Goal: Task Accomplishment & Management: Use online tool/utility

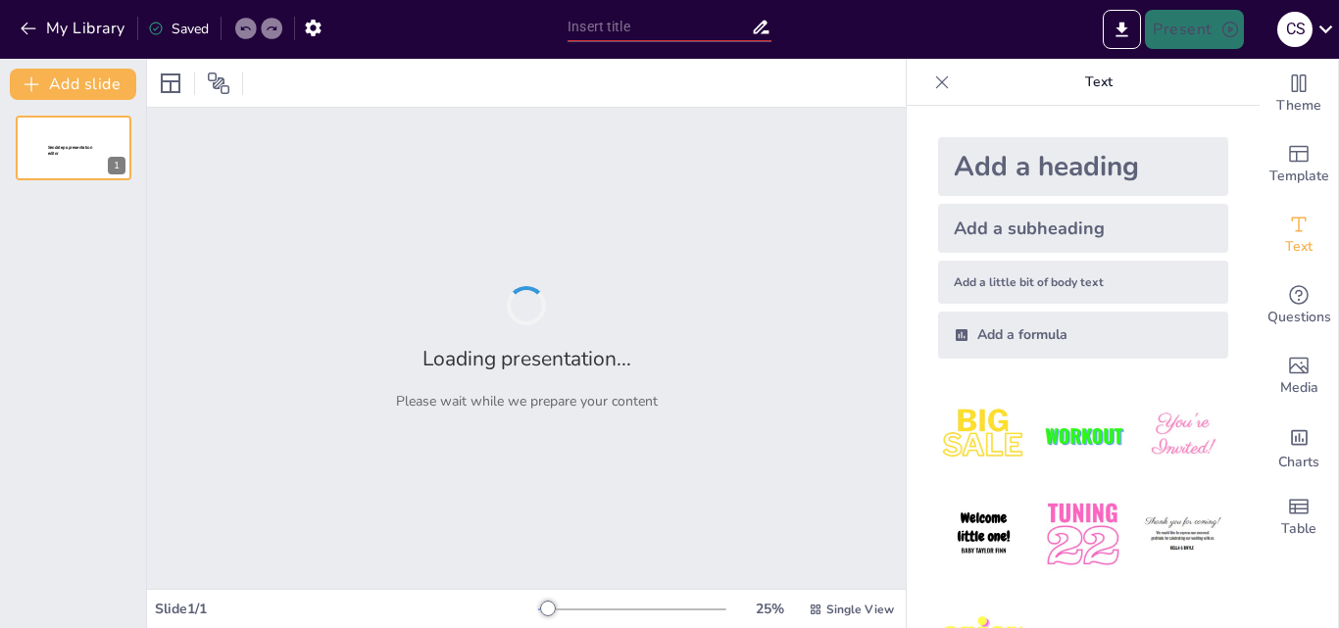
type input "New Sendsteps"
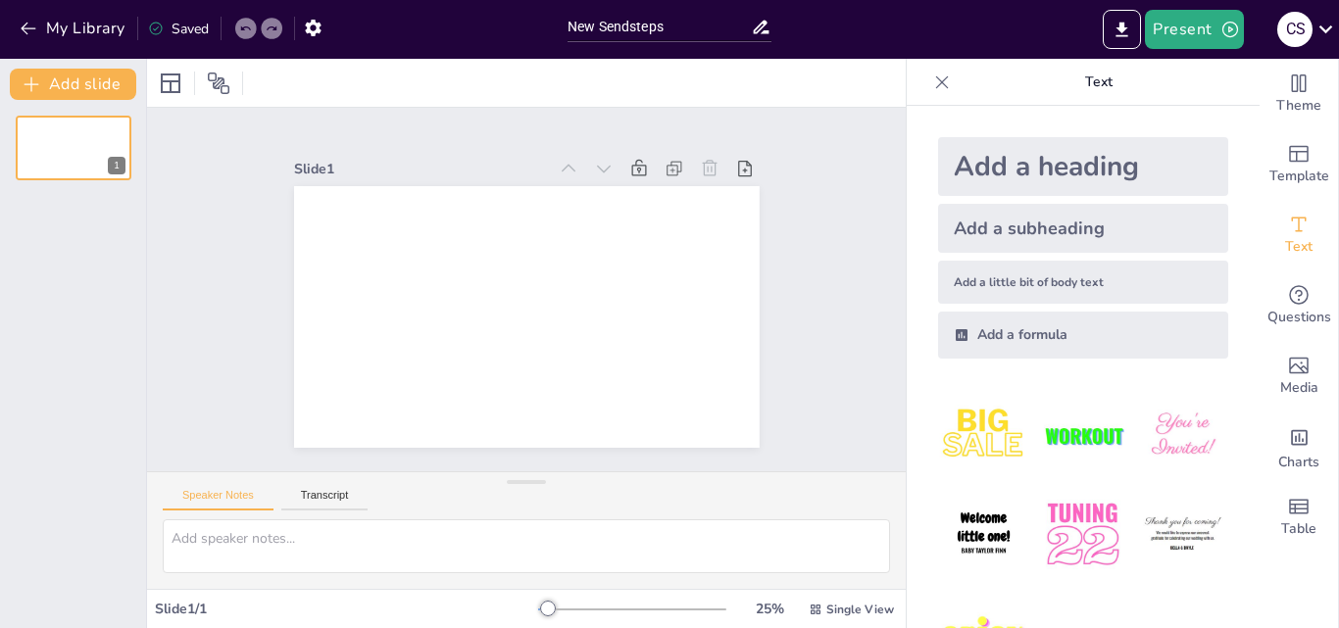
click at [837, 333] on div "Slide 1" at bounding box center [527, 289] width 834 height 580
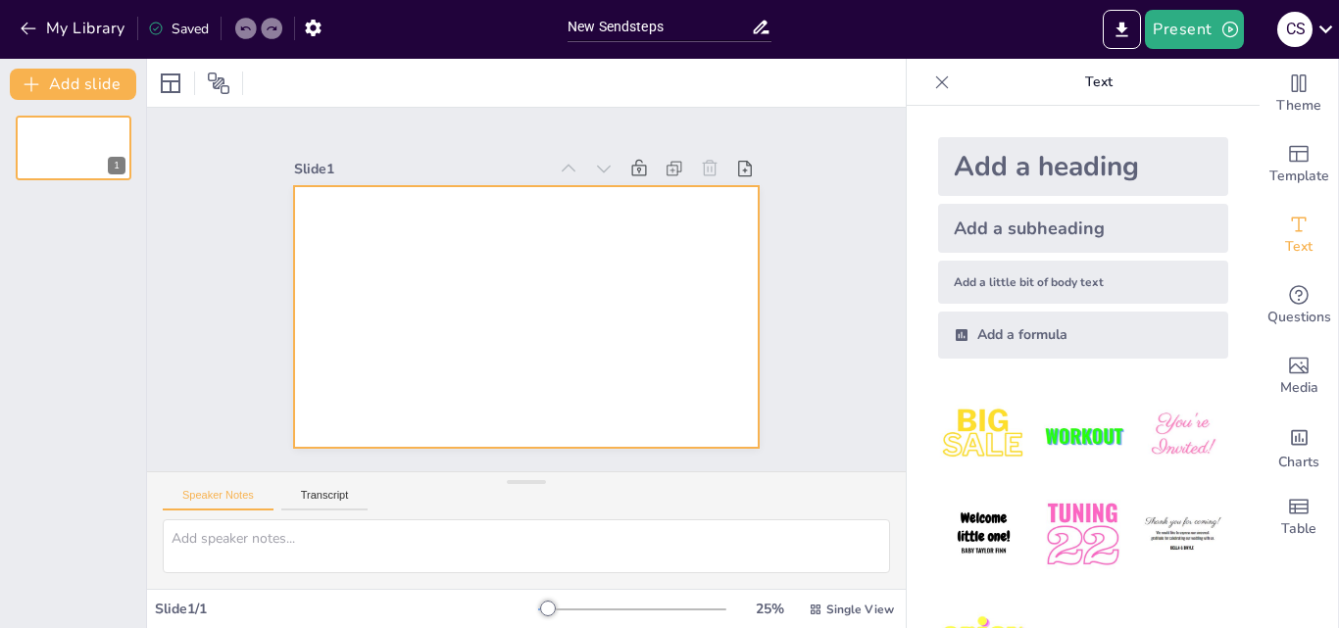
click at [518, 339] on div at bounding box center [499, 292] width 309 height 490
click at [84, 138] on icon at bounding box center [86, 132] width 12 height 12
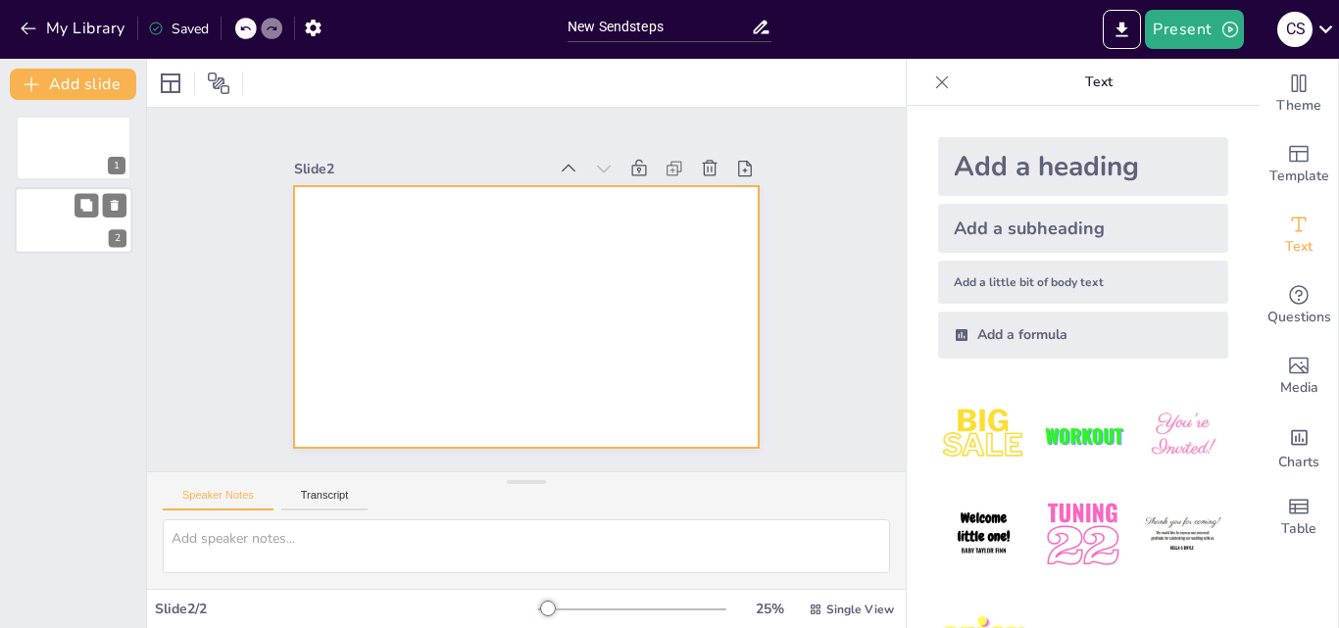
click at [81, 192] on div at bounding box center [74, 221] width 118 height 67
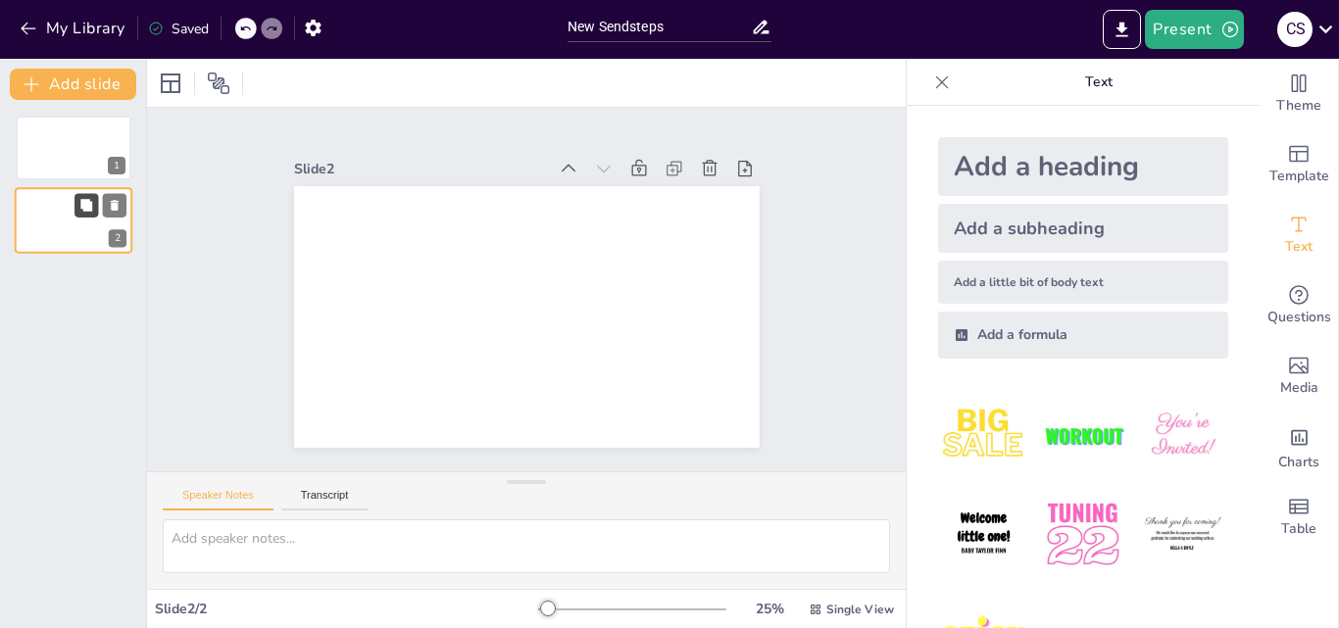
click at [92, 202] on icon at bounding box center [86, 206] width 12 height 12
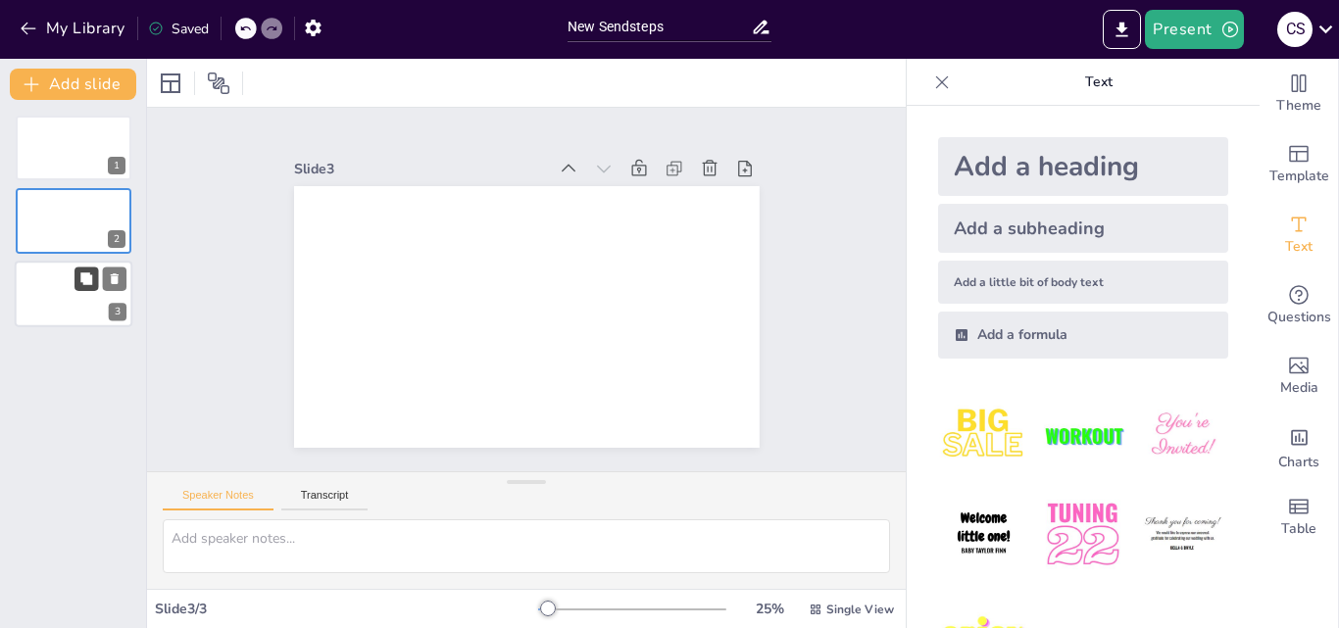
click at [92, 272] on icon at bounding box center [86, 279] width 14 height 14
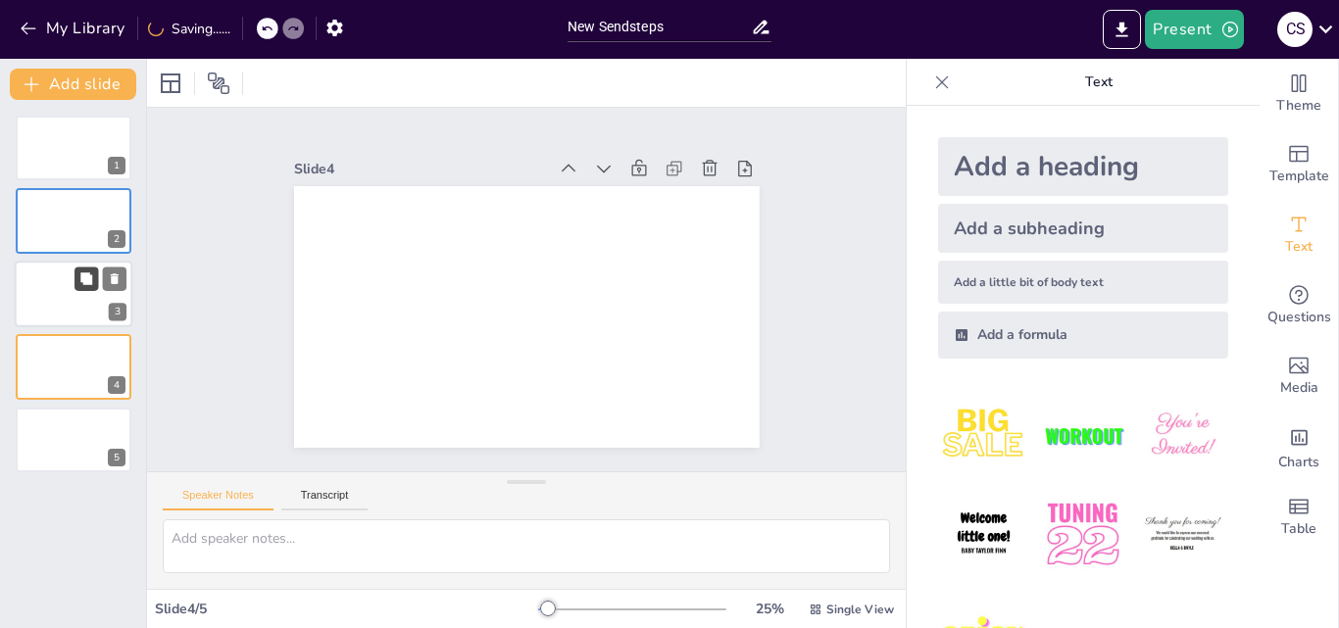
click at [92, 272] on icon at bounding box center [86, 279] width 14 height 14
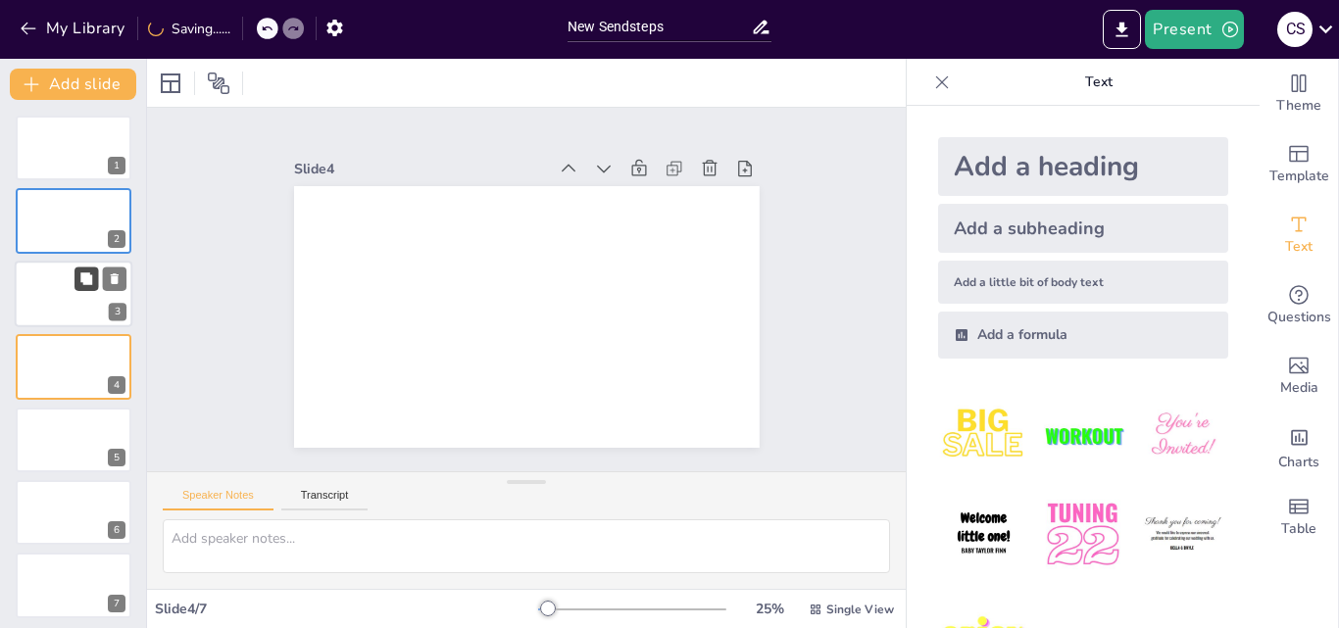
scroll to position [3, 0]
click at [92, 272] on icon at bounding box center [86, 276] width 14 height 14
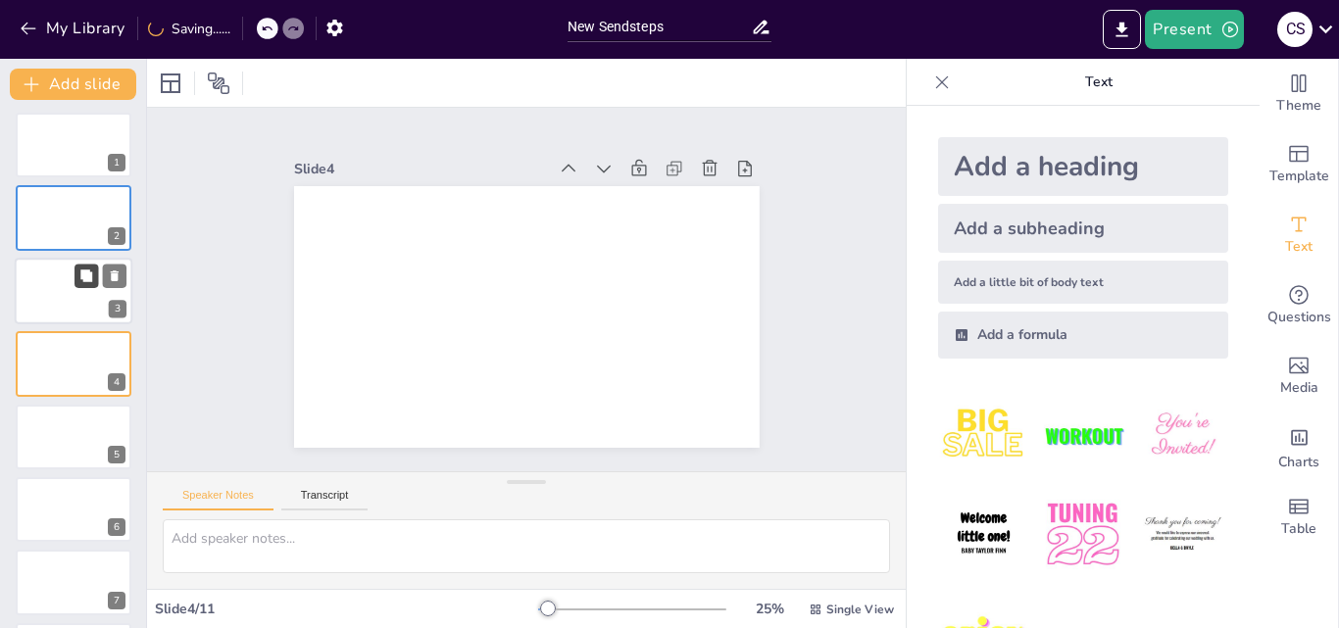
click at [92, 272] on icon at bounding box center [86, 276] width 14 height 14
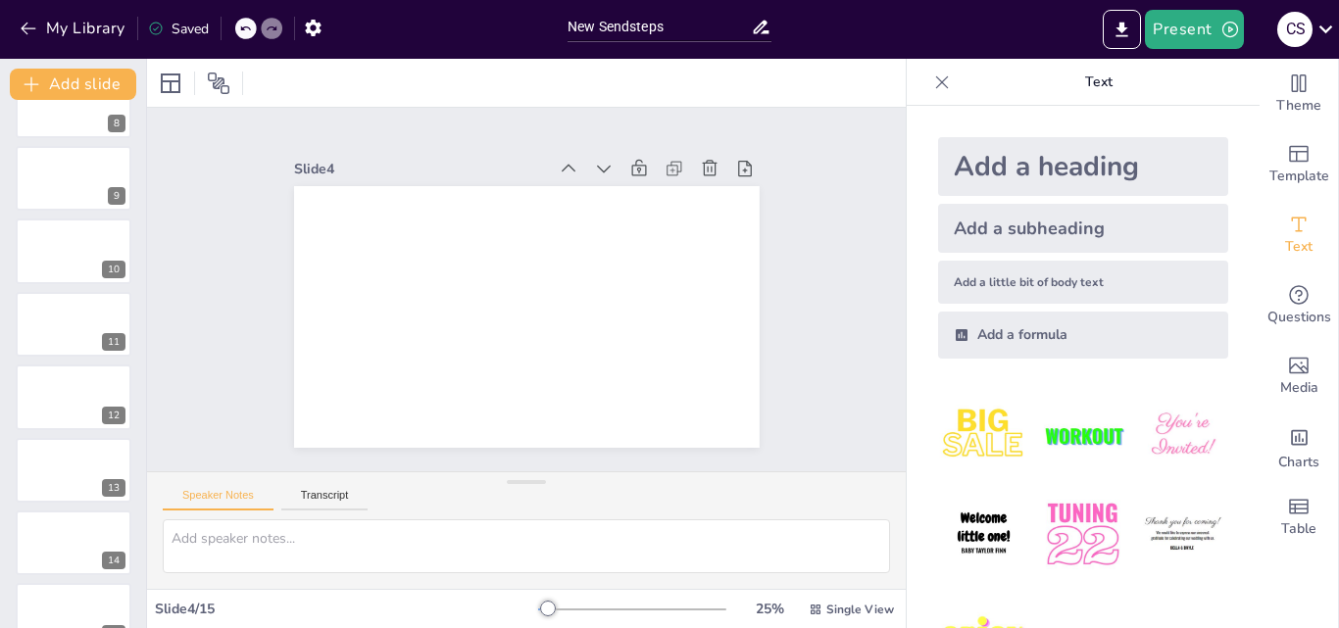
scroll to position [589, 0]
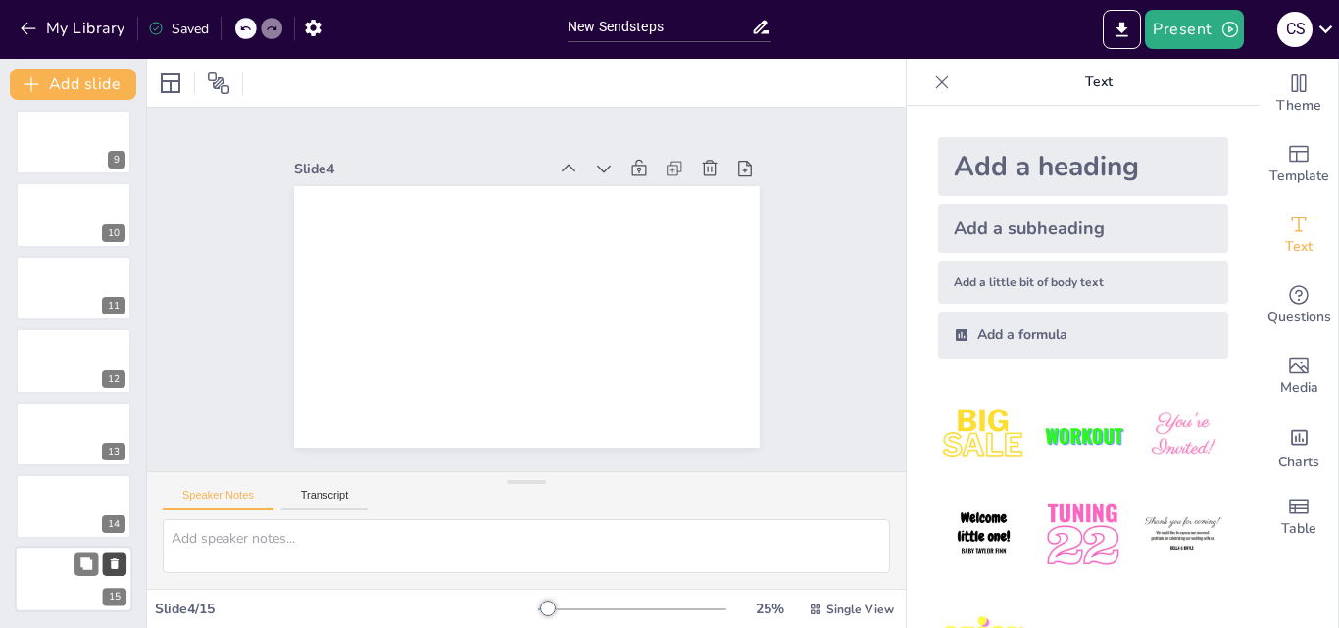
click at [112, 558] on icon at bounding box center [115, 565] width 14 height 14
click at [118, 567] on icon at bounding box center [115, 565] width 8 height 11
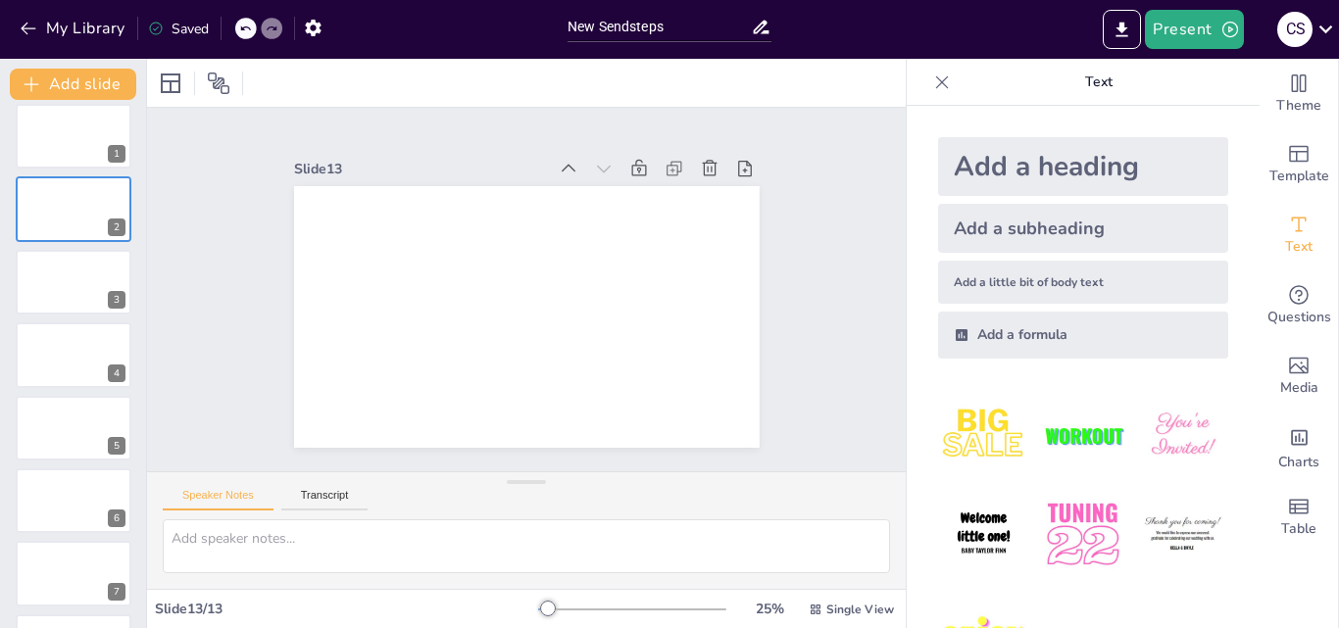
scroll to position [0, 0]
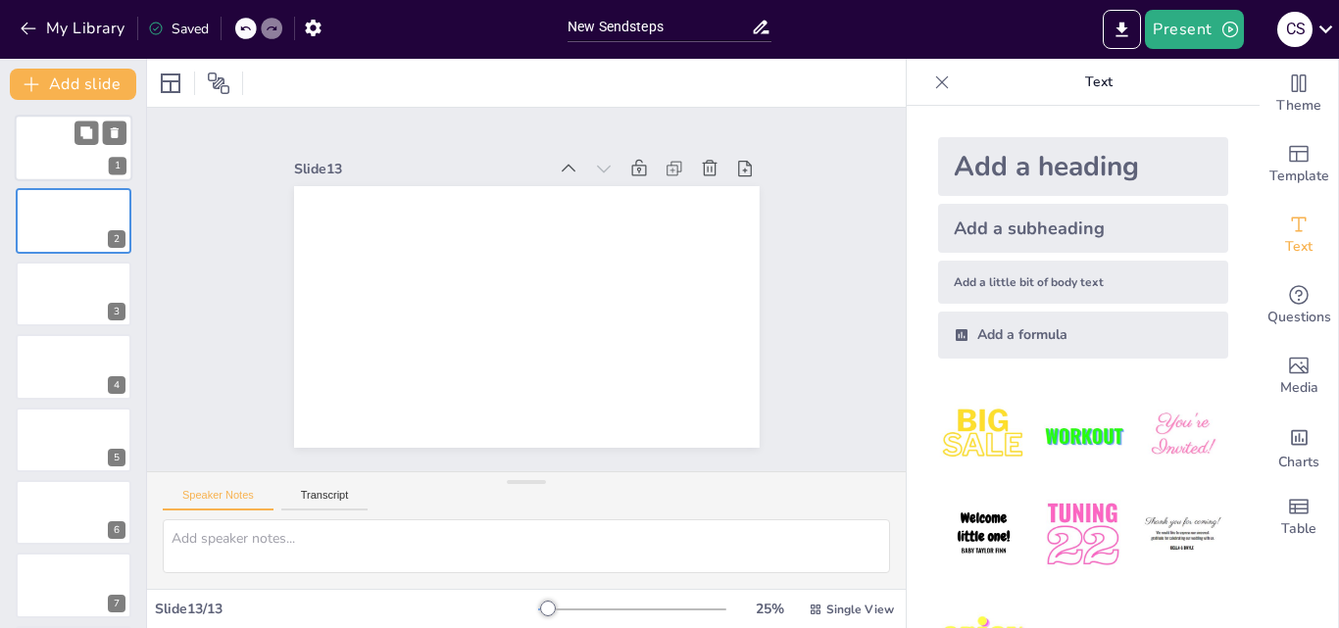
click at [99, 132] on div at bounding box center [101, 133] width 52 height 24
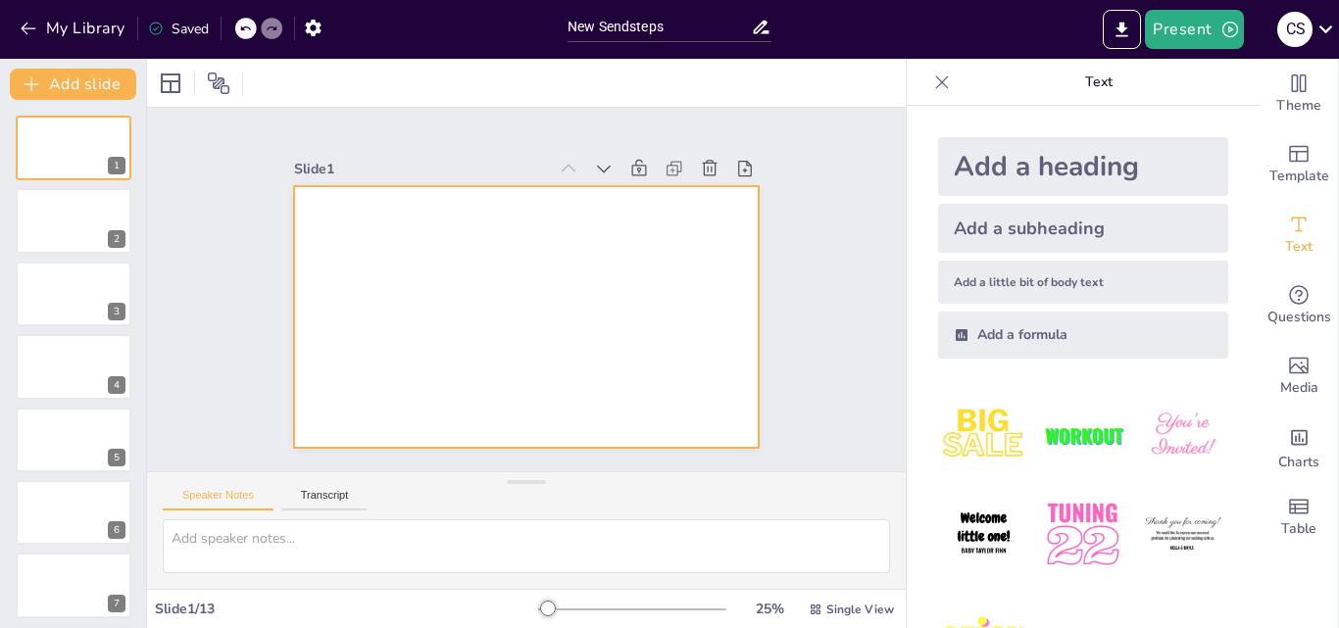
click at [442, 236] on div at bounding box center [517, 316] width 523 height 393
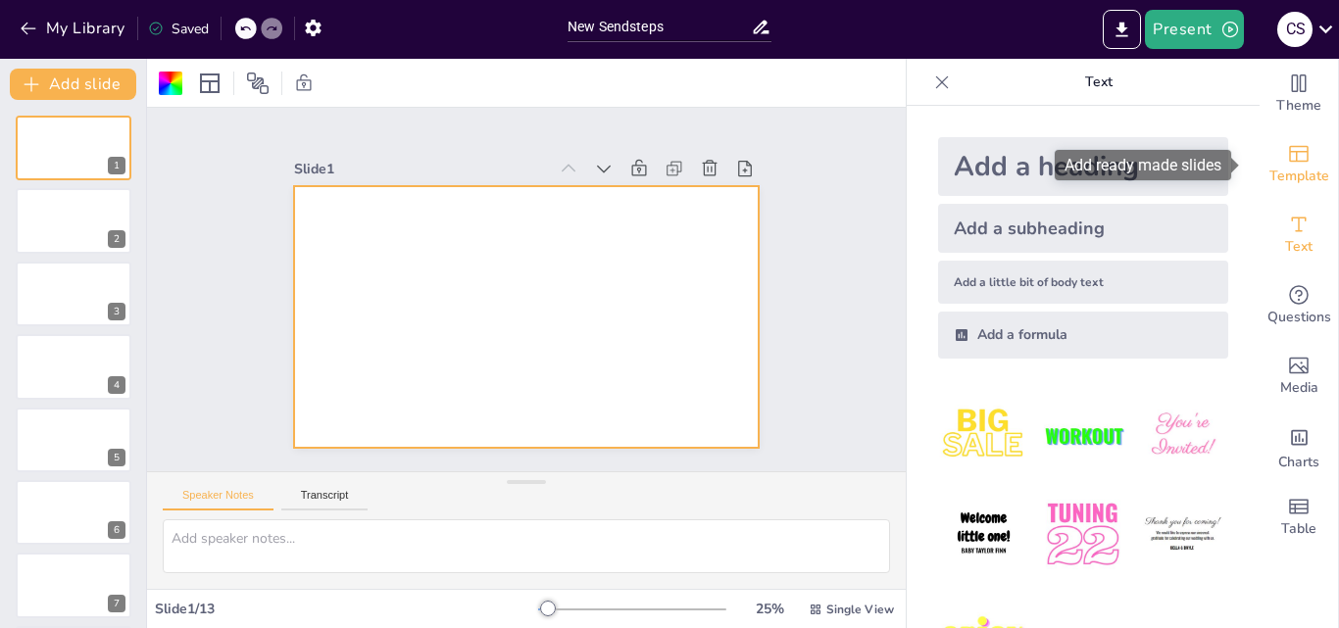
click at [1280, 136] on div "Template" at bounding box center [1299, 164] width 78 height 71
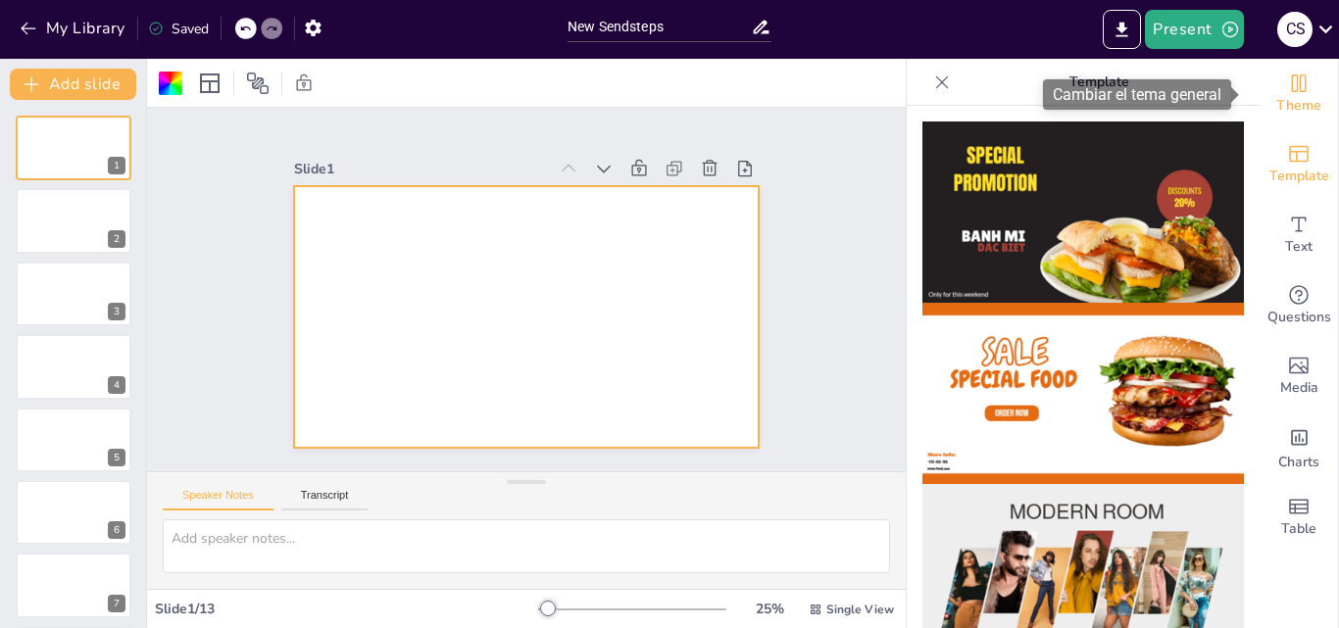
click at [1276, 101] on span "Theme" at bounding box center [1298, 106] width 45 height 22
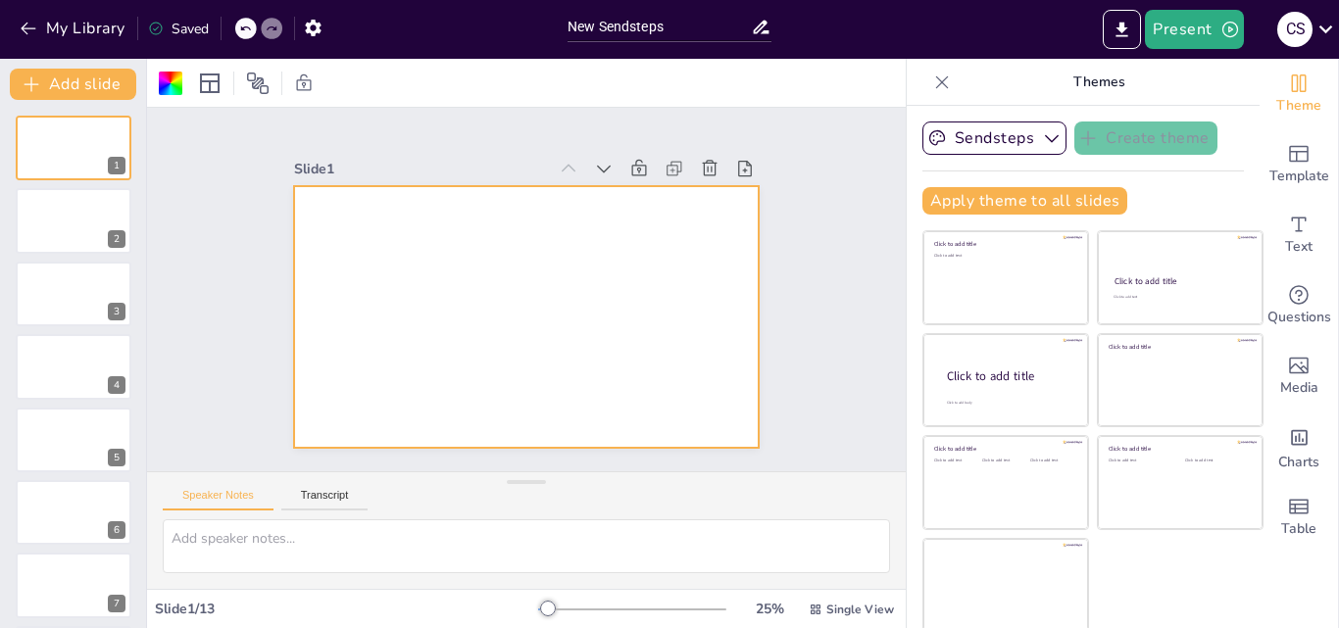
click at [786, 165] on div "Slide 1 Slide 2 Slide 3 Slide 4 Slide 5 Slide 6 Slide 7 Slide 8 Slide 9 Slide 1…" at bounding box center [527, 289] width 628 height 429
click at [496, 237] on div at bounding box center [521, 316] width 510 height 353
click at [427, 232] on div at bounding box center [508, 310] width 521 height 506
click at [275, 555] on textarea at bounding box center [526, 547] width 727 height 54
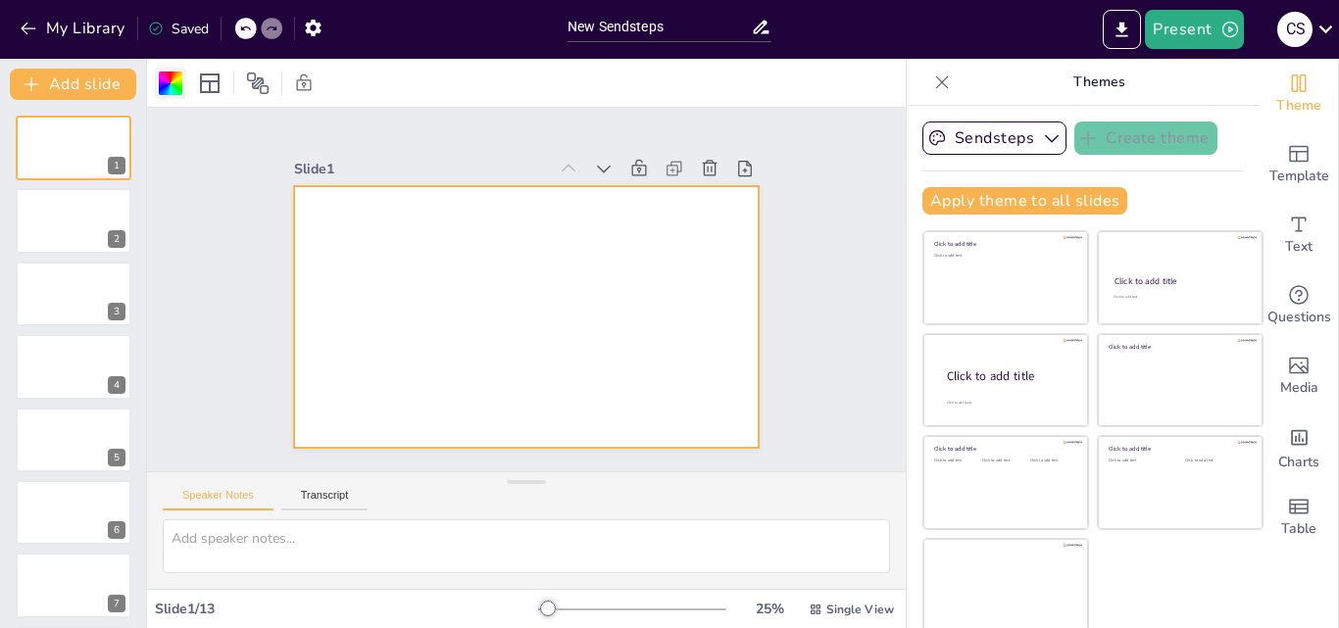
click at [167, 90] on div at bounding box center [171, 84] width 24 height 24
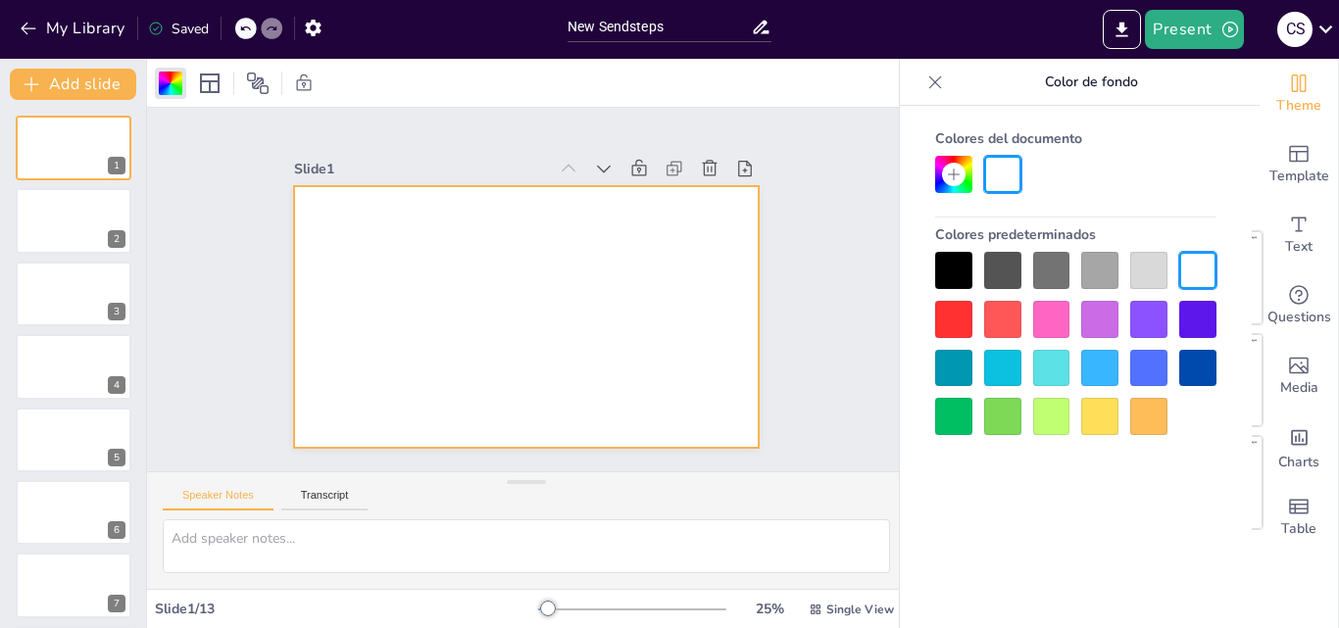
click at [967, 176] on div at bounding box center [953, 174] width 37 height 37
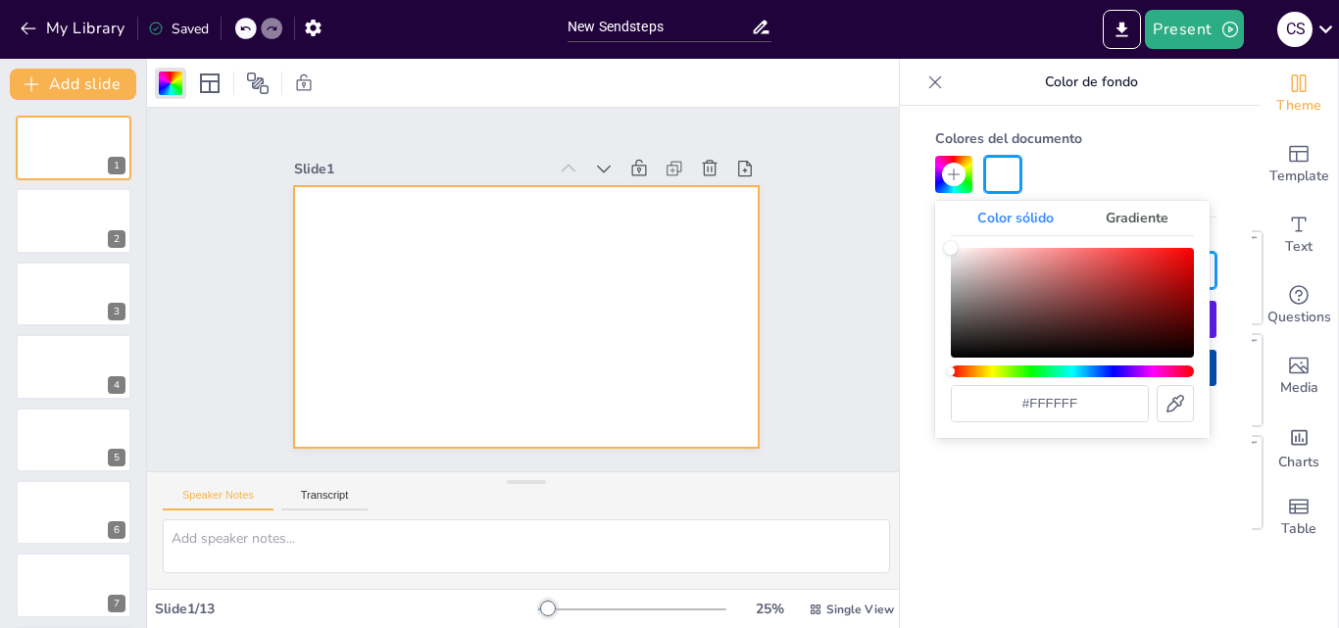
type input "#e68f8f"
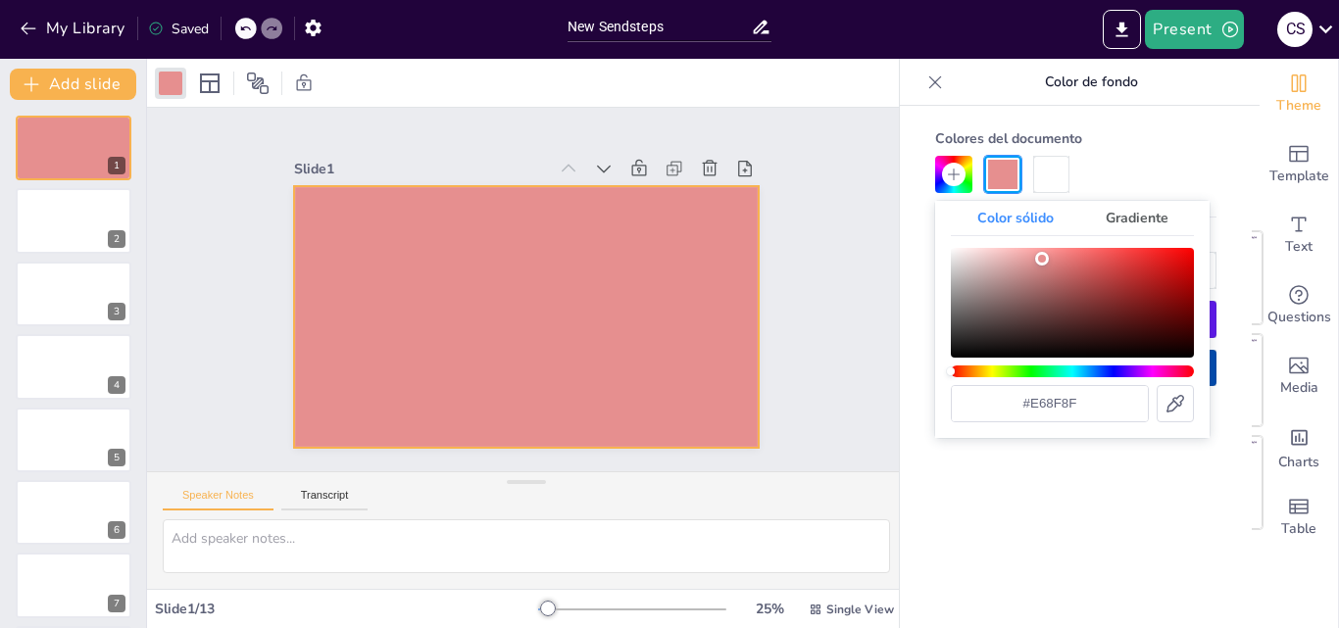
click at [1042, 259] on div "Color" at bounding box center [1072, 303] width 243 height 110
click at [795, 305] on div "Slide 1 Slide 2 Slide 3 Slide 4 Slide 5 Slide 6 Slide 7 Slide 8 Slide 9 Slide 1…" at bounding box center [527, 290] width 818 height 514
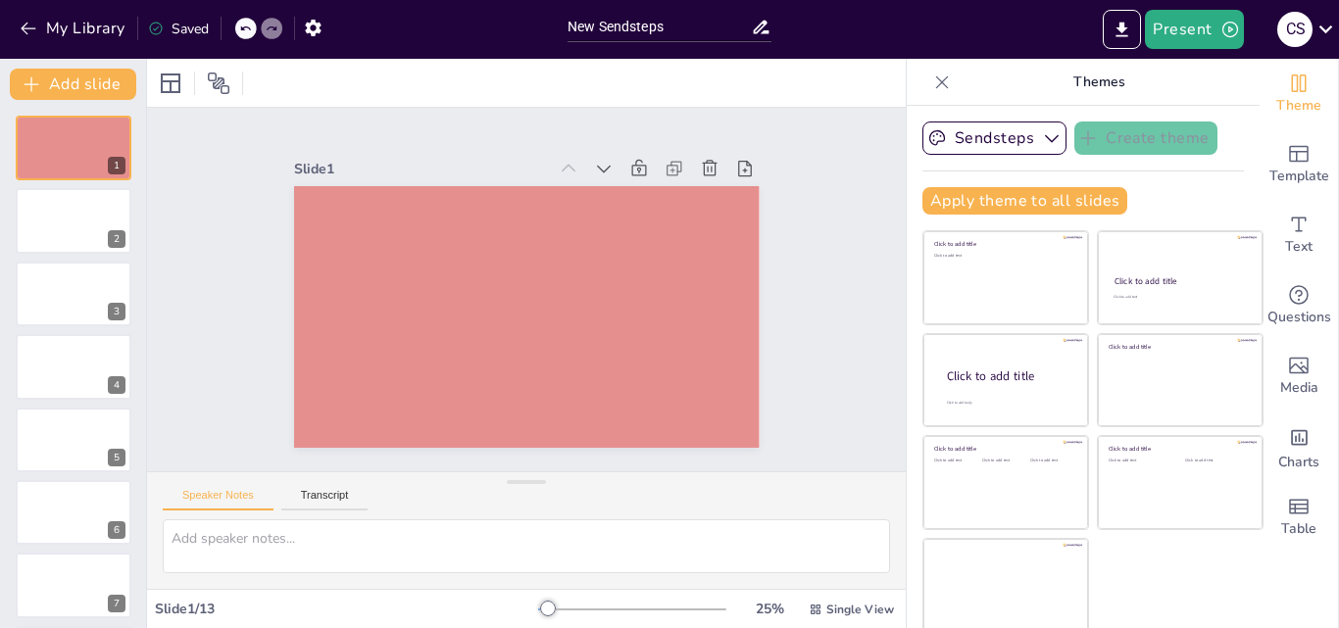
click at [216, 162] on div "Slide 1 Slide 2 Slide 3 Slide 4 Slide 5 Slide 6 Slide 7 Slide 8 Slide 9 Slide 1…" at bounding box center [527, 290] width 834 height 580
click at [216, 162] on div "Slide 1 Slide 2 Slide 3 Slide 4 Slide 5 Slide 6 Slide 7 Slide 8 Slide 9 Slide 1…" at bounding box center [527, 290] width 818 height 514
click at [75, 199] on button at bounding box center [87, 206] width 24 height 24
click at [78, 219] on div at bounding box center [74, 221] width 118 height 67
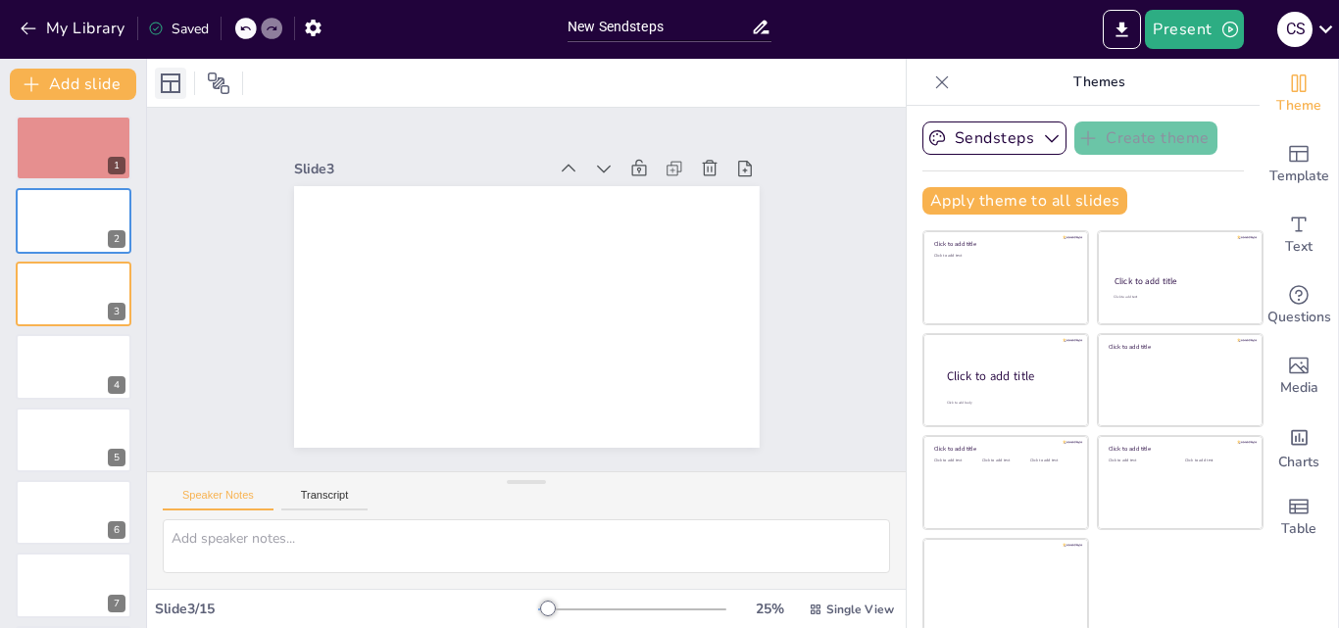
click at [165, 88] on icon at bounding box center [171, 84] width 24 height 24
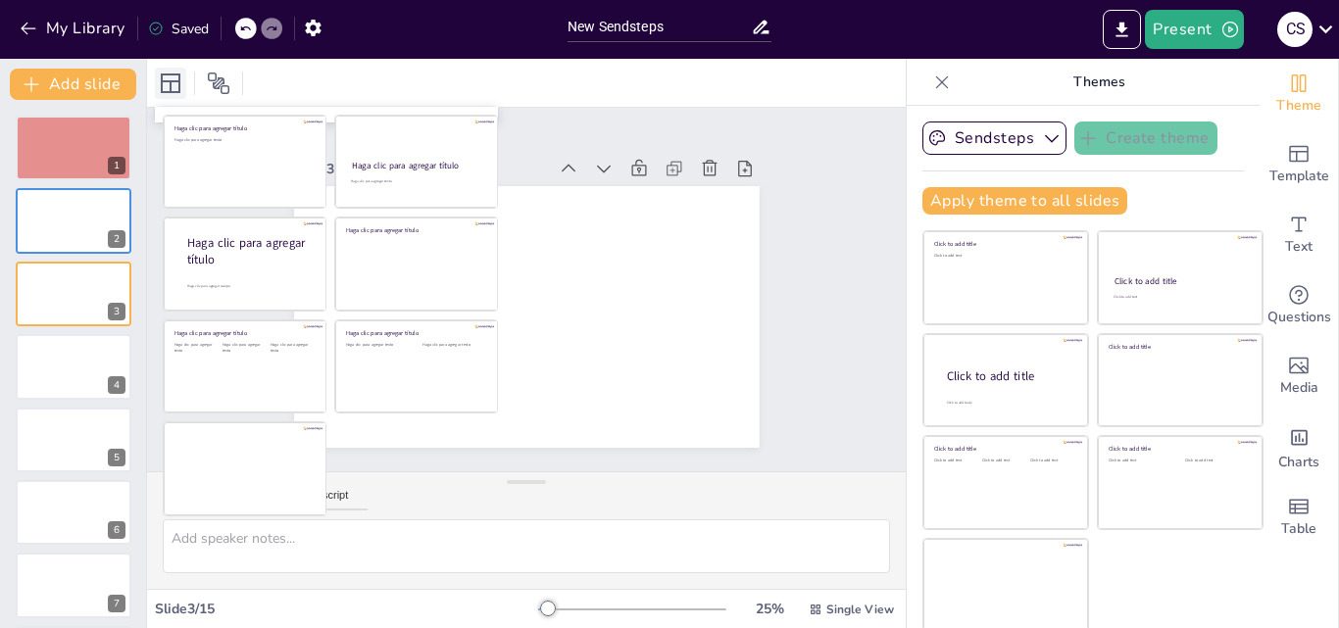
click at [166, 87] on icon at bounding box center [171, 84] width 24 height 24
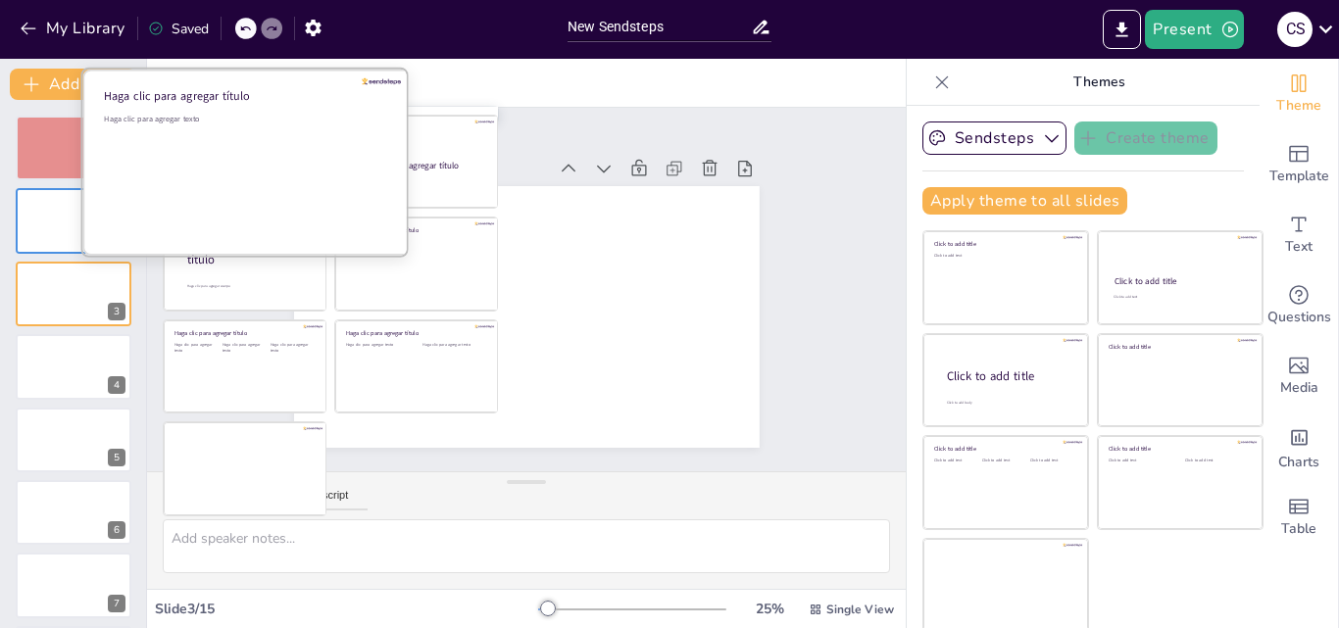
scroll to position [4, 0]
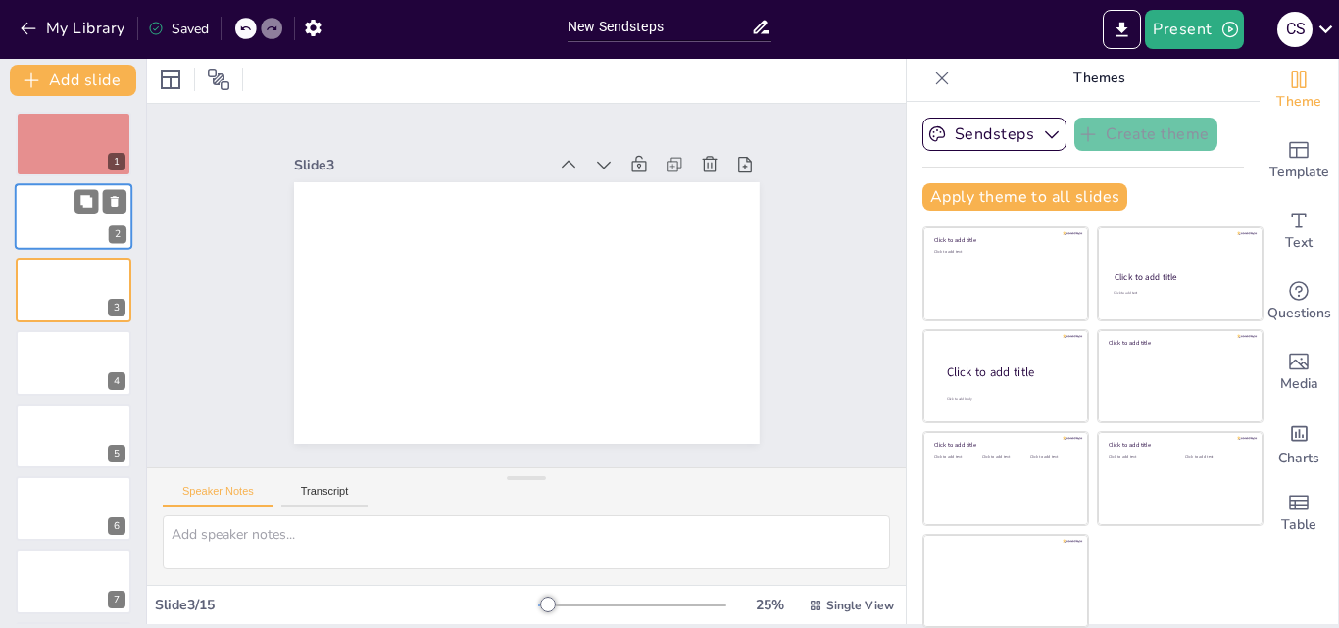
click at [84, 232] on div at bounding box center [74, 217] width 118 height 67
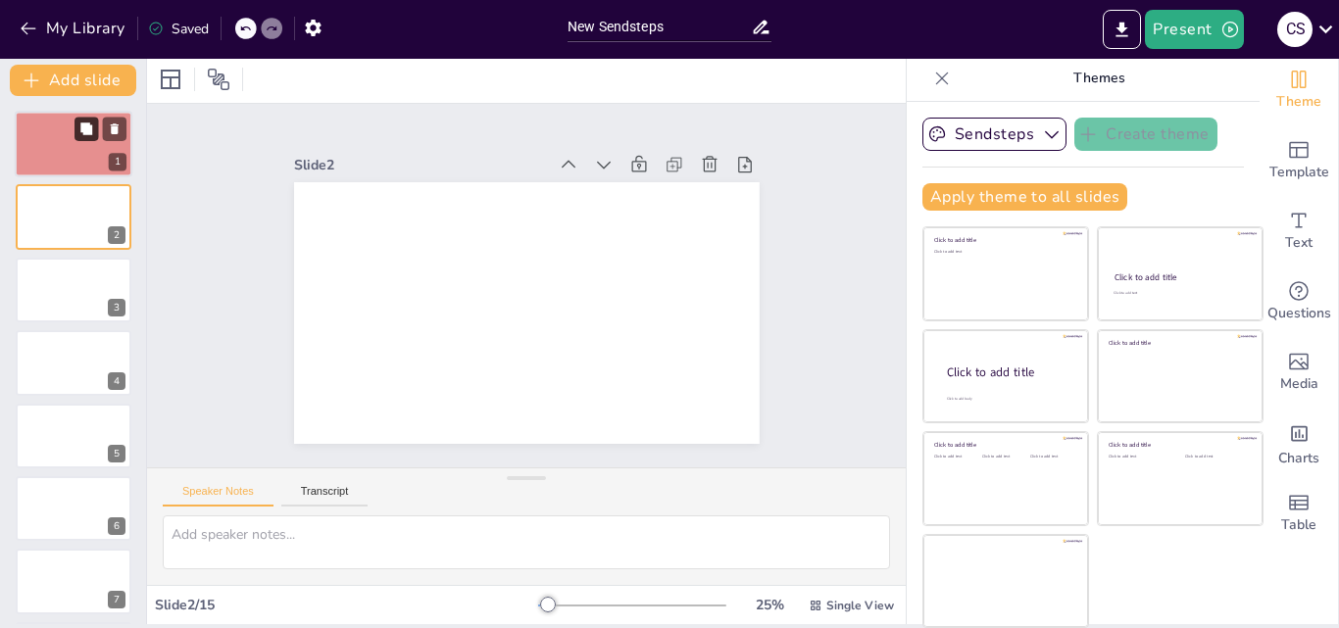
click at [84, 136] on button at bounding box center [87, 129] width 24 height 24
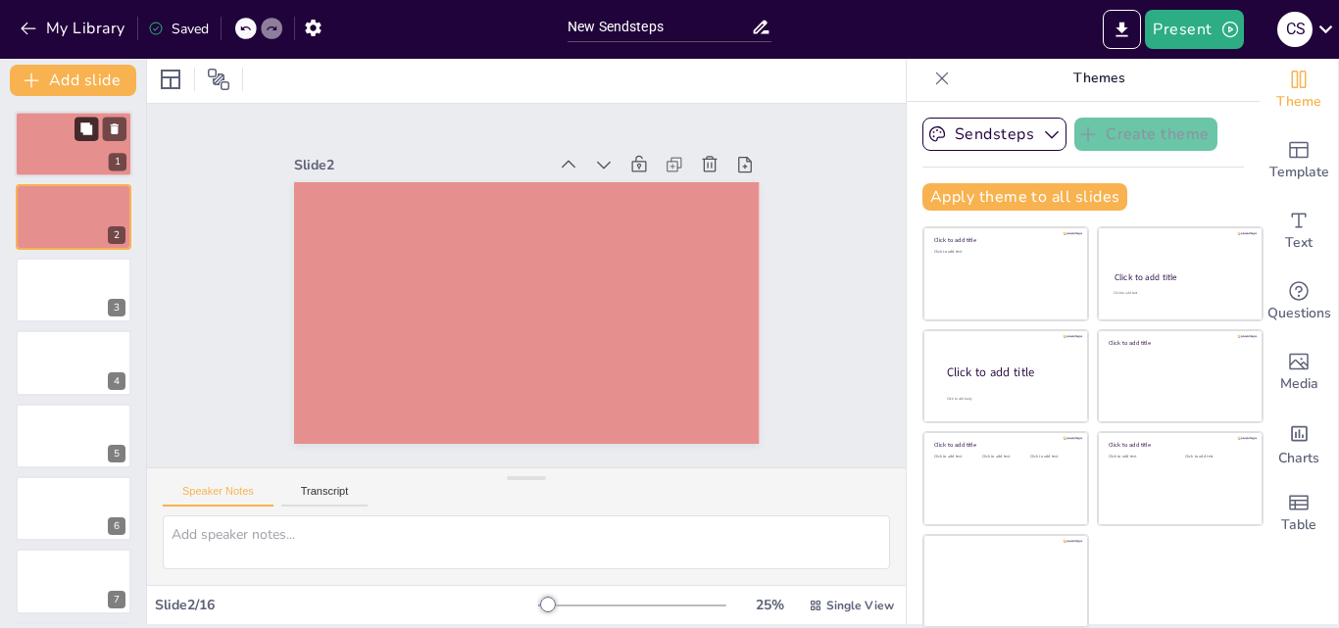
click at [78, 125] on button at bounding box center [87, 129] width 24 height 24
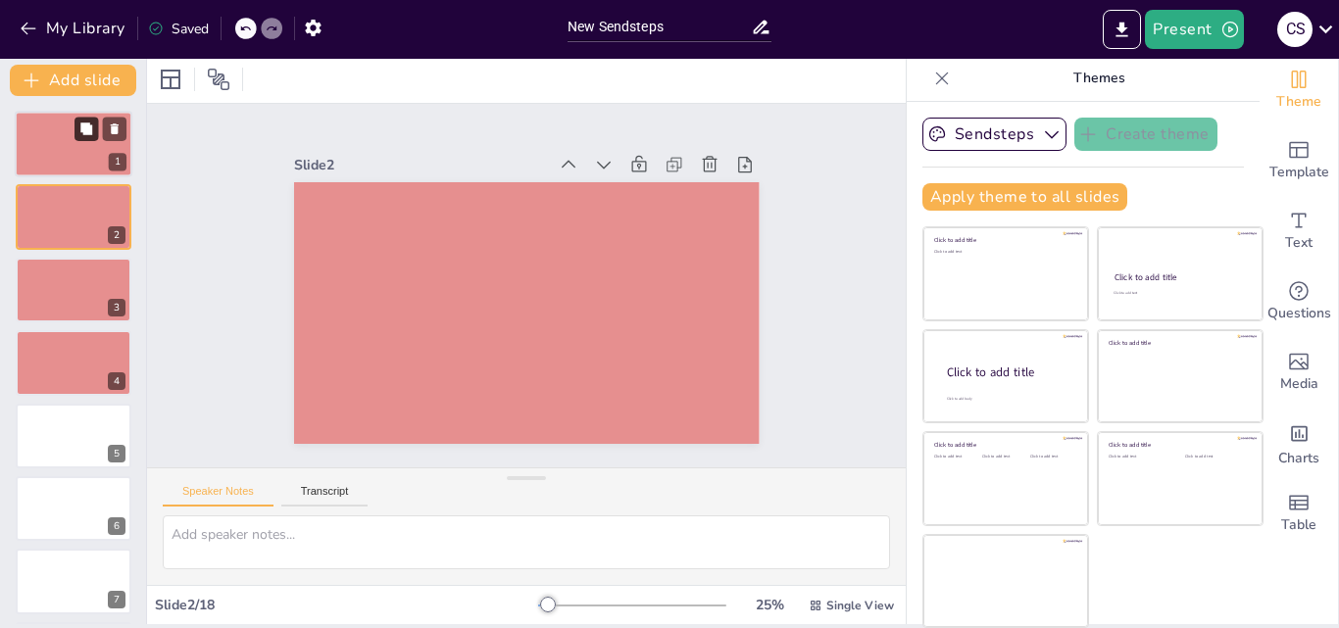
click at [78, 125] on button at bounding box center [87, 129] width 24 height 24
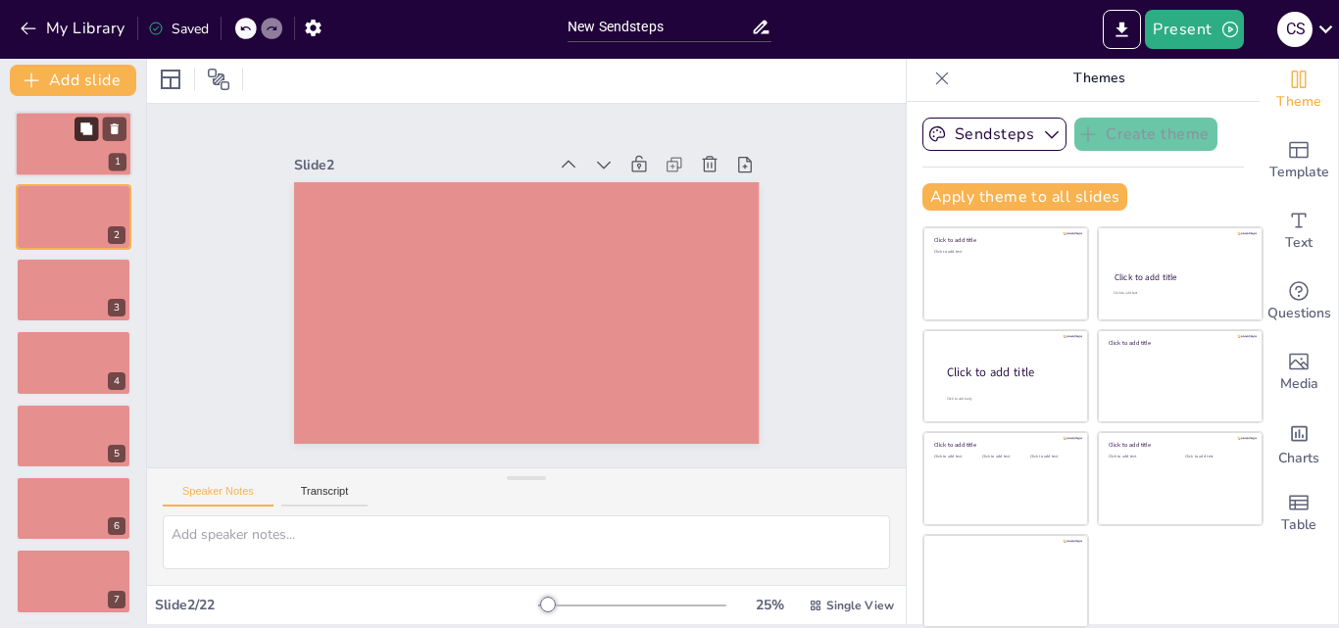
click at [78, 125] on button at bounding box center [87, 129] width 24 height 24
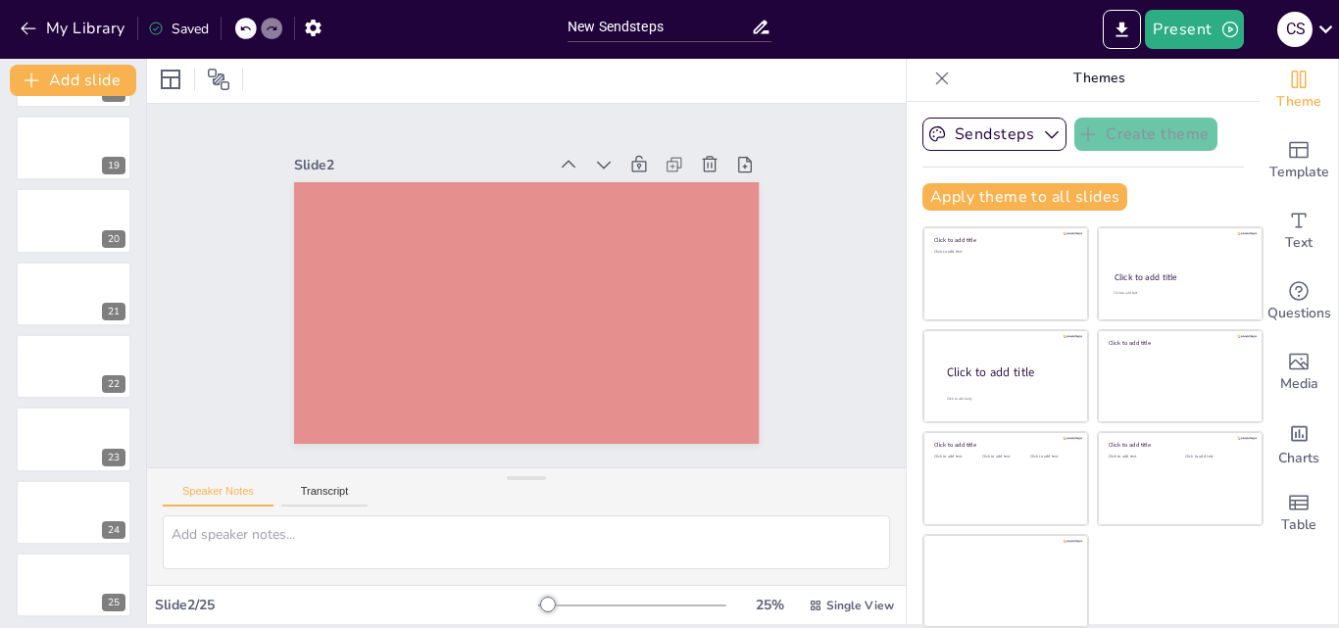
scroll to position [1318, 0]
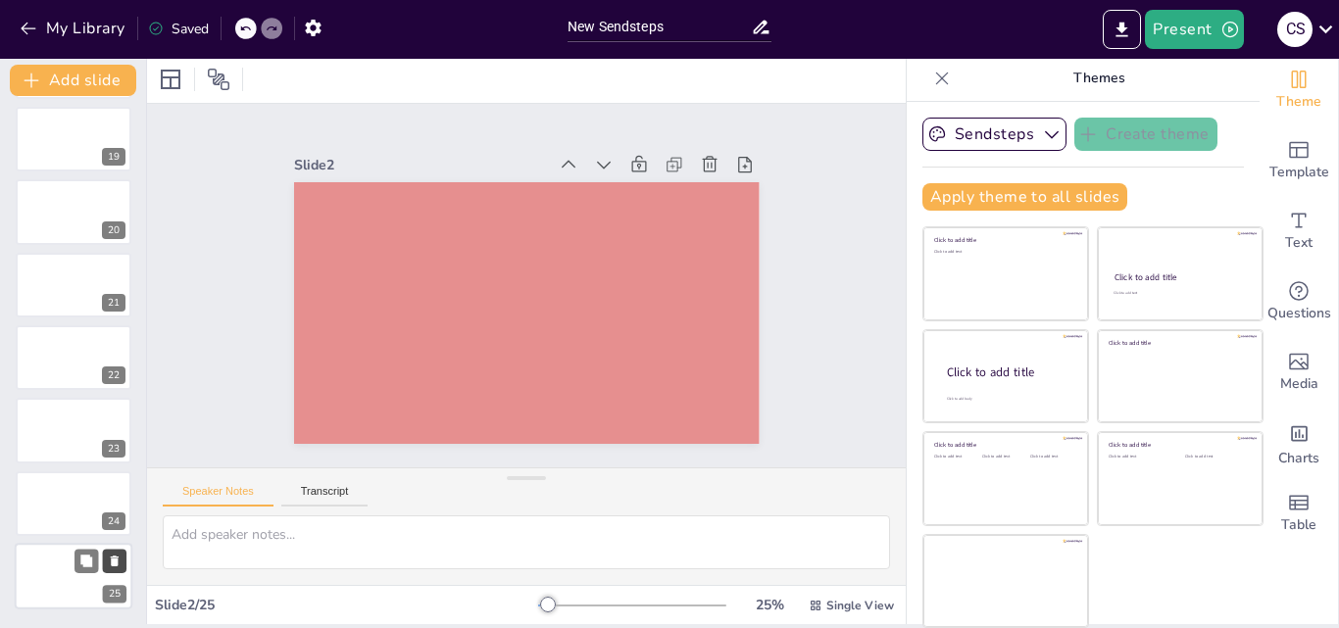
click at [112, 556] on icon at bounding box center [115, 562] width 14 height 14
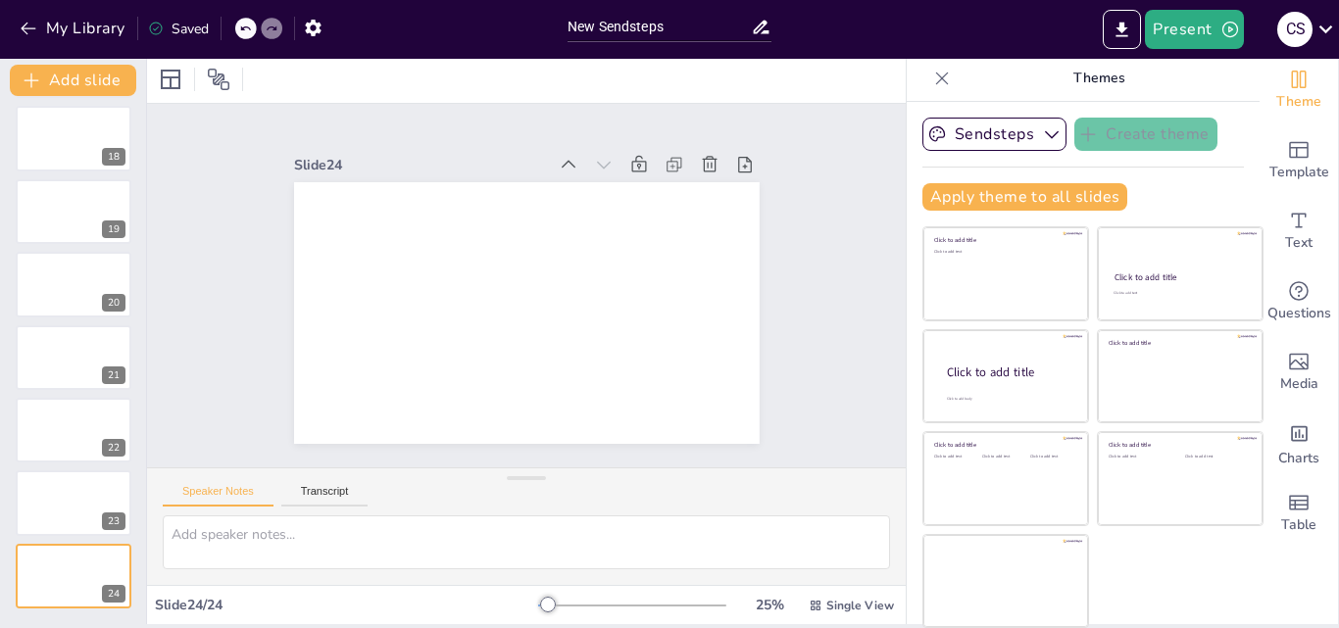
scroll to position [1245, 0]
click at [112, 556] on icon at bounding box center [115, 561] width 14 height 14
click at [112, 556] on icon at bounding box center [114, 561] width 8 height 11
click at [112, 556] on icon at bounding box center [114, 562] width 14 height 14
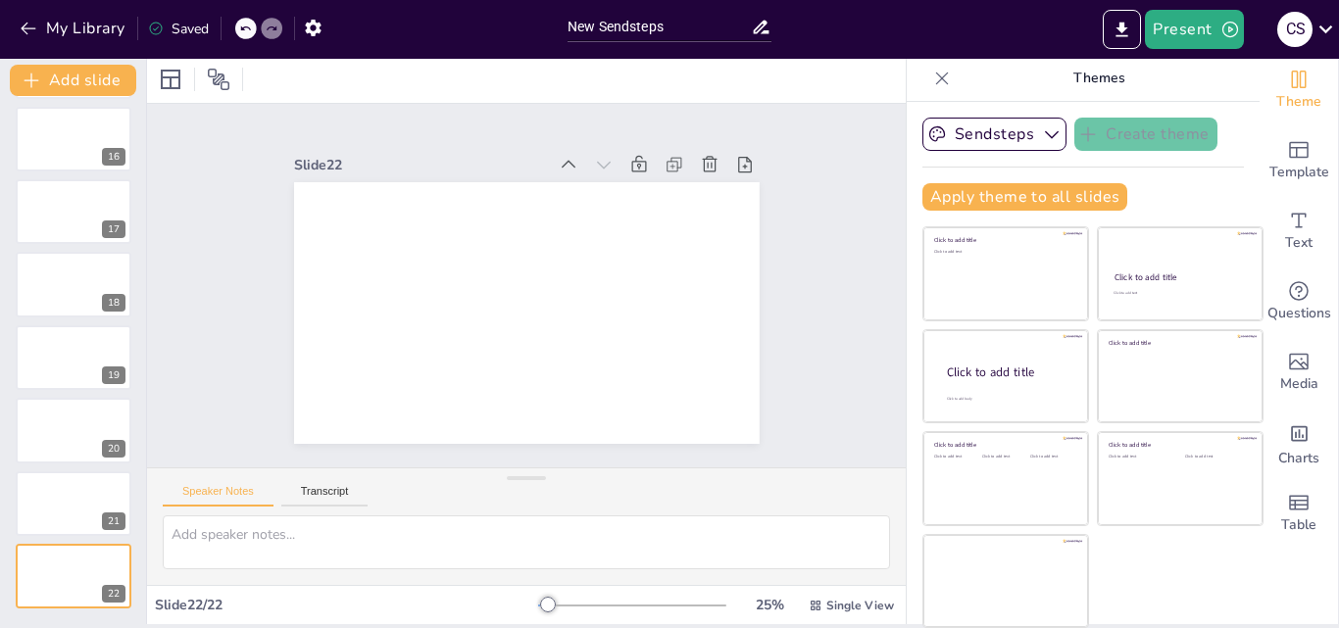
click at [112, 496] on icon at bounding box center [114, 489] width 14 height 14
click at [112, 423] on icon at bounding box center [114, 416] width 14 height 14
click at [112, 350] on icon at bounding box center [114, 343] width 14 height 14
click at [112, 276] on icon at bounding box center [114, 270] width 14 height 14
click at [112, 204] on icon at bounding box center [114, 197] width 14 height 14
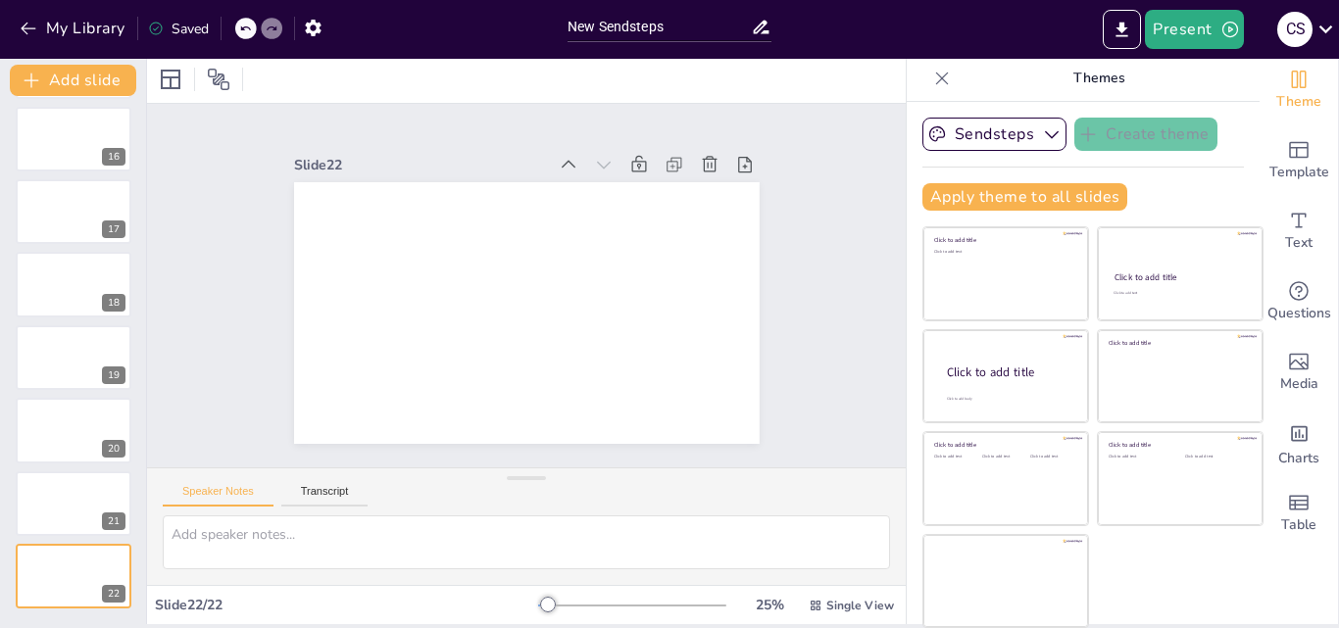
click at [112, 131] on icon at bounding box center [114, 125] width 14 height 14
click at [112, 58] on icon at bounding box center [114, 51] width 14 height 14
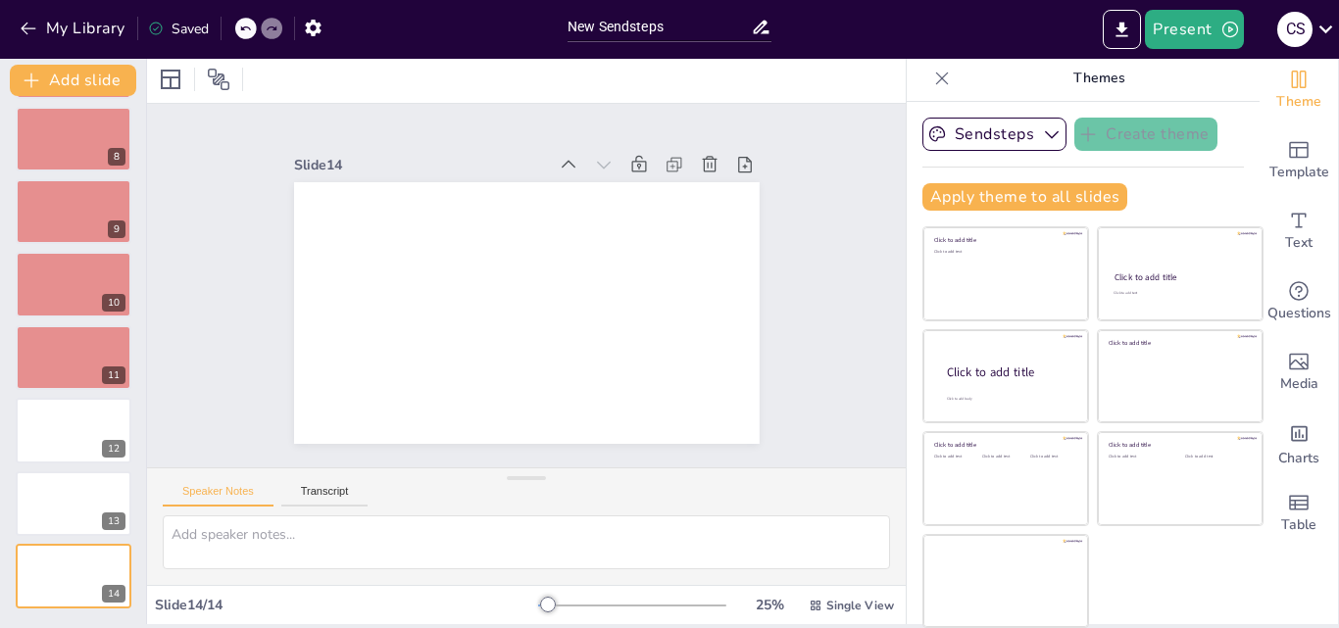
click at [112, 556] on icon at bounding box center [114, 562] width 14 height 14
click at [112, 496] on icon at bounding box center [114, 489] width 14 height 14
click at [112, 423] on icon at bounding box center [114, 416] width 14 height 14
click at [112, 350] on icon at bounding box center [114, 343] width 14 height 14
click at [112, 276] on icon at bounding box center [114, 270] width 14 height 14
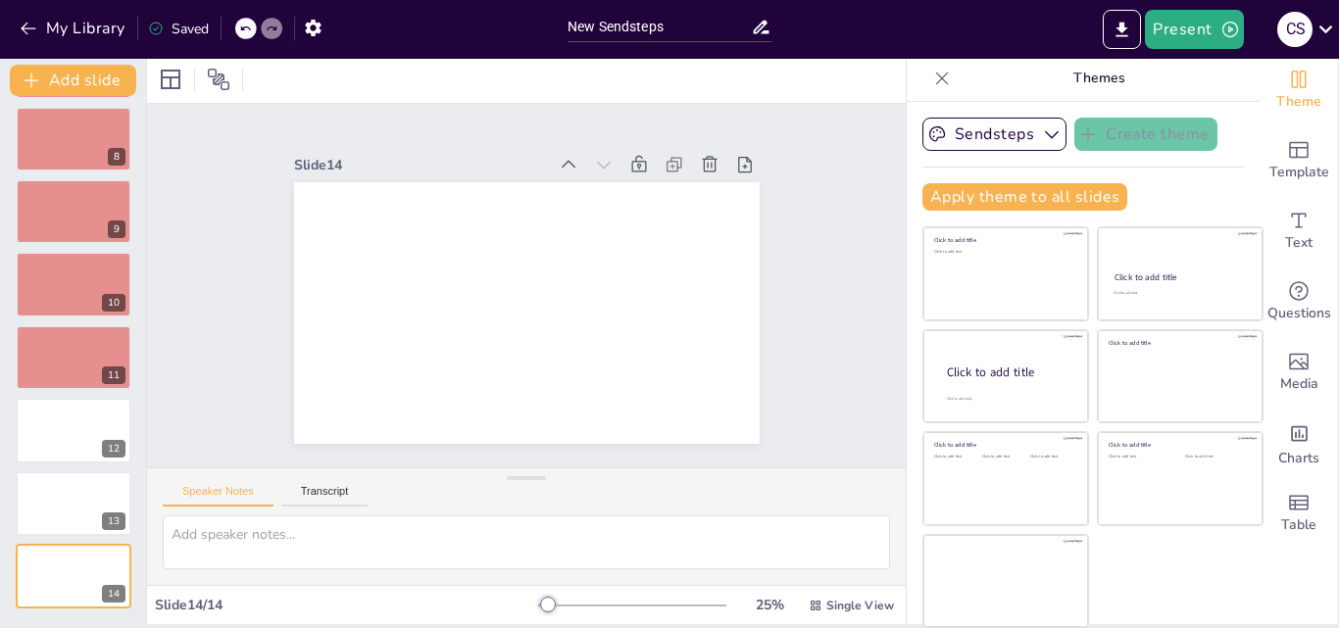
click at [112, 204] on icon at bounding box center [114, 197] width 14 height 14
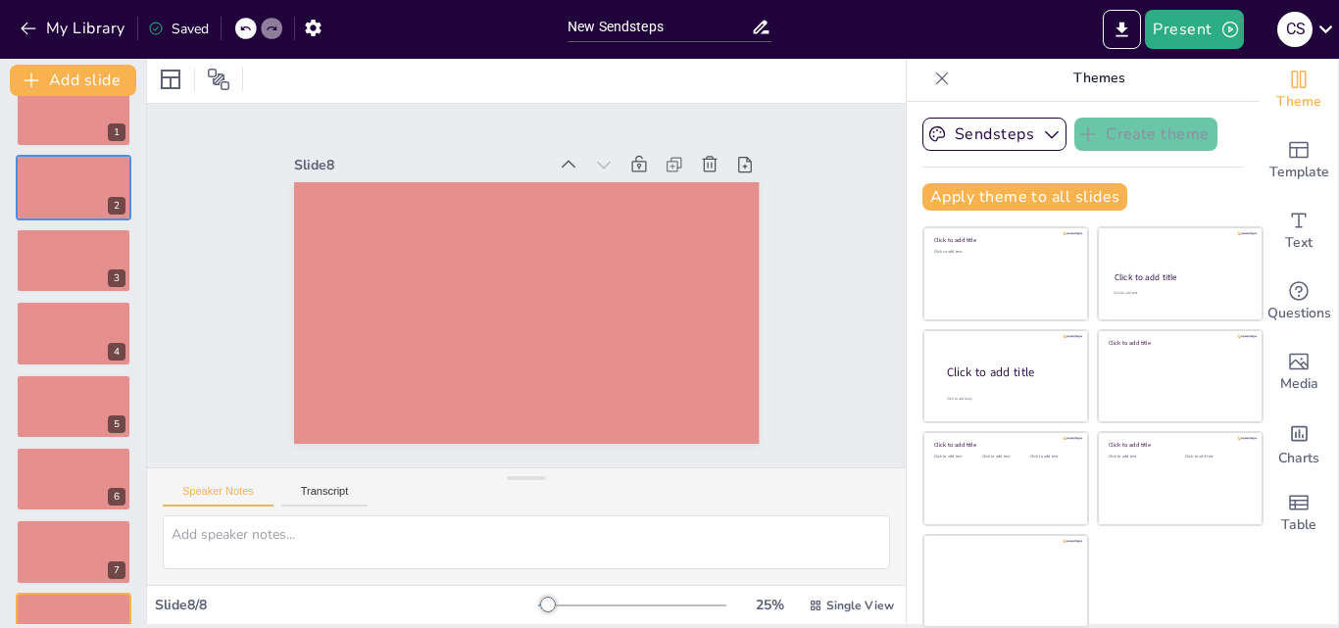
scroll to position [0, 0]
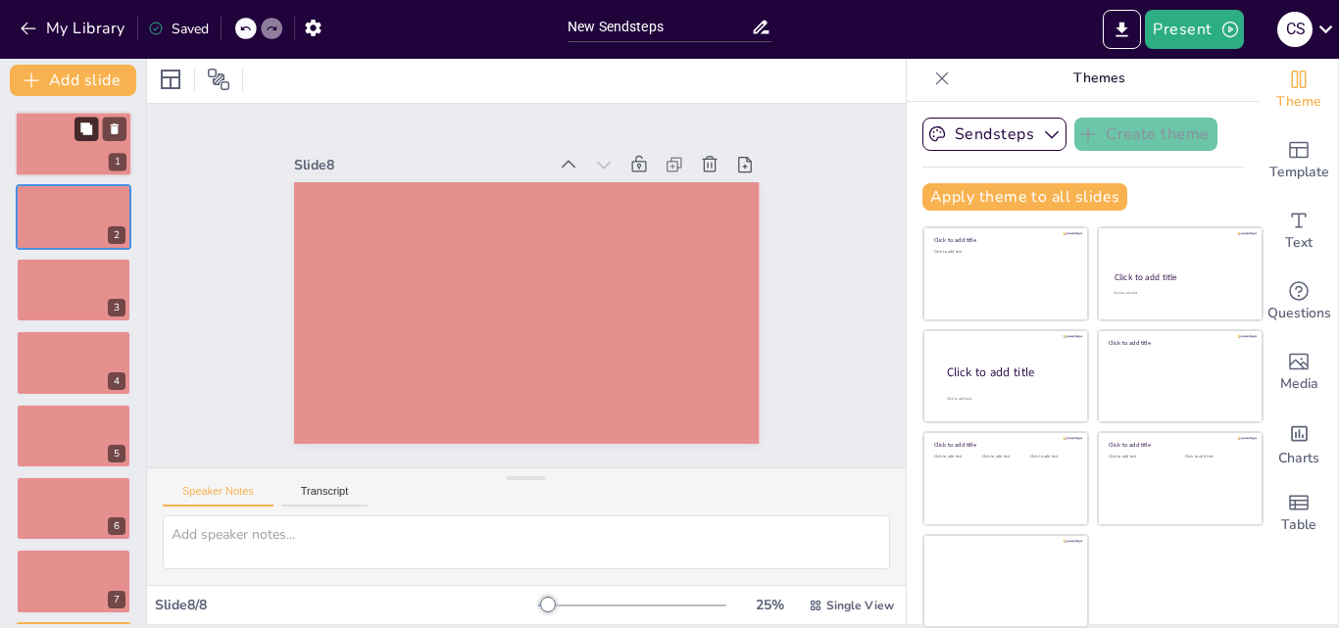
click at [92, 120] on button at bounding box center [87, 129] width 24 height 24
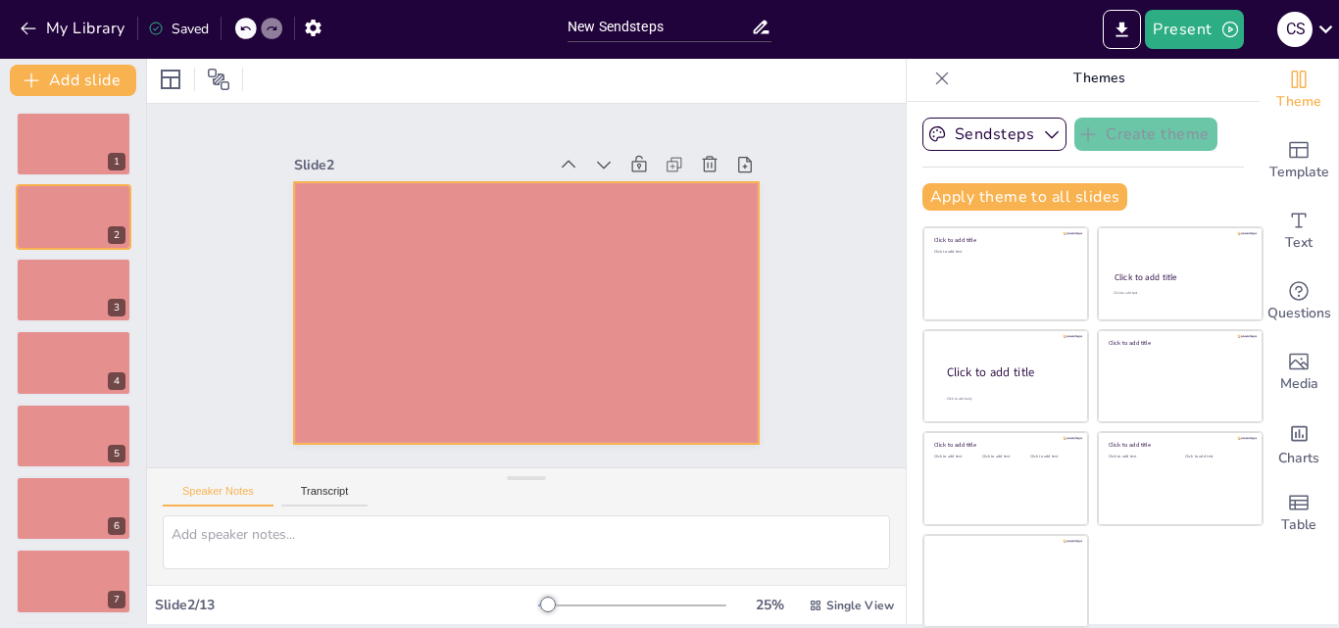
click at [439, 275] on div at bounding box center [517, 312] width 523 height 393
click at [926, 65] on div at bounding box center [941, 78] width 31 height 31
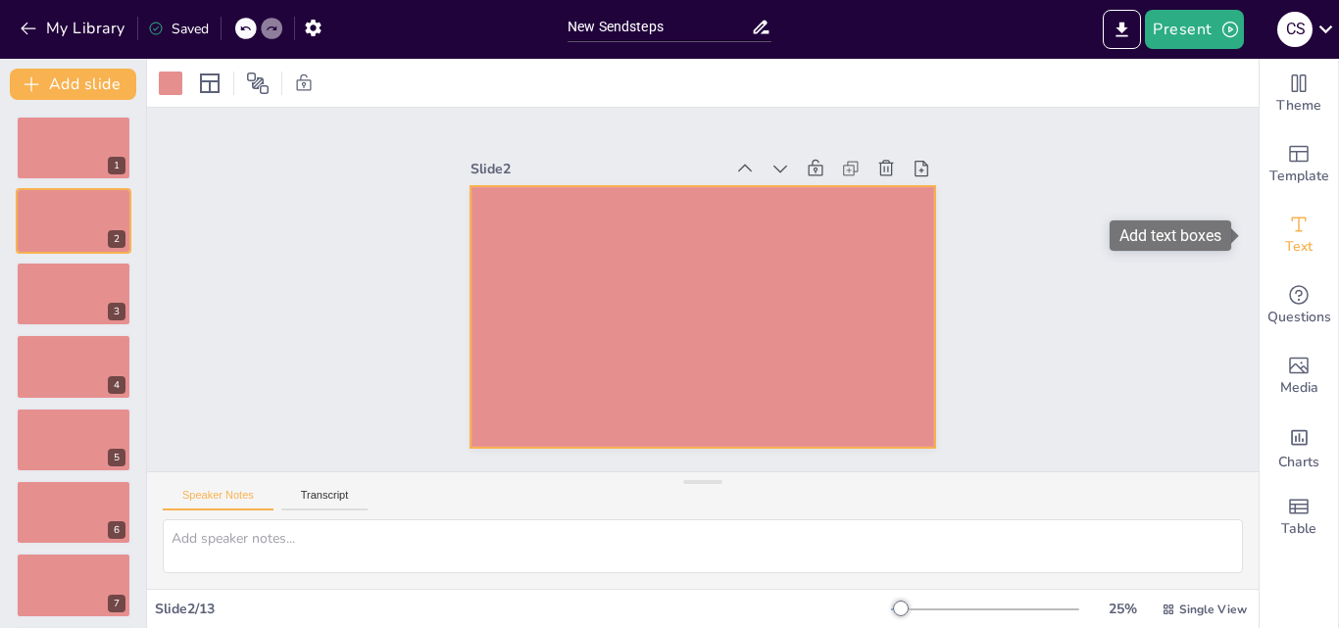
click at [1286, 249] on span "Text" at bounding box center [1298, 247] width 27 height 22
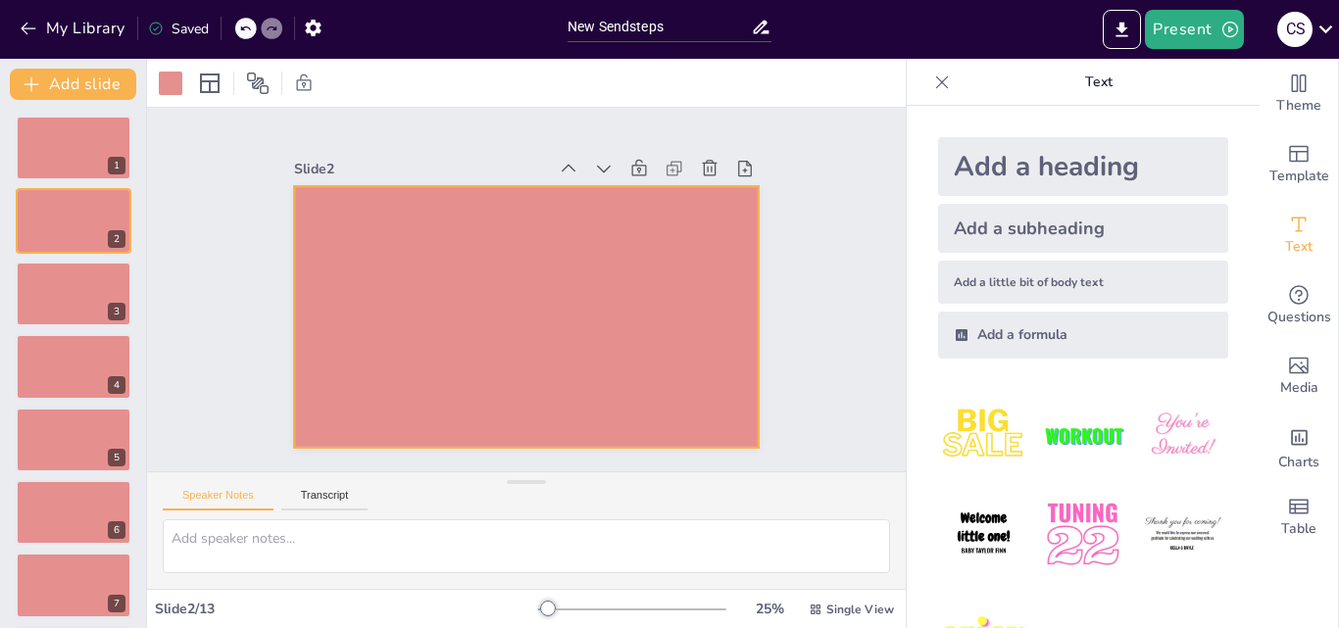
click at [1065, 174] on div "Add a heading" at bounding box center [1083, 166] width 290 height 59
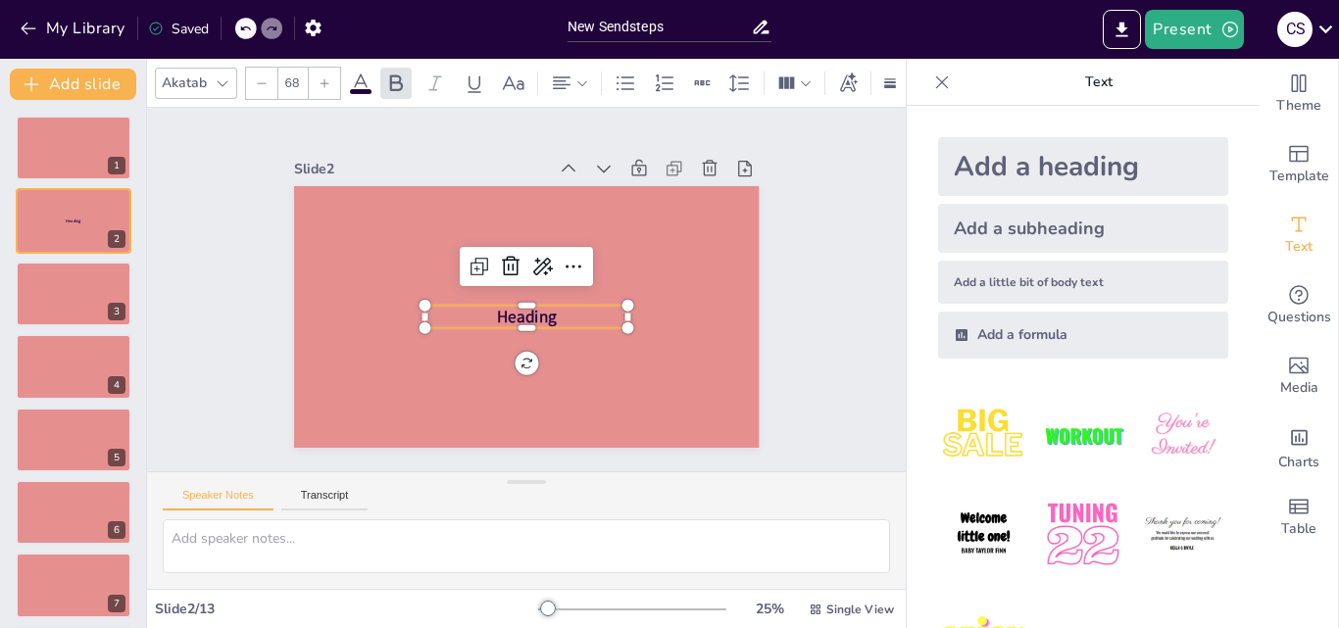
click at [558, 309] on p "Heading" at bounding box center [521, 316] width 204 height 65
